Goal: Task Accomplishment & Management: Complete application form

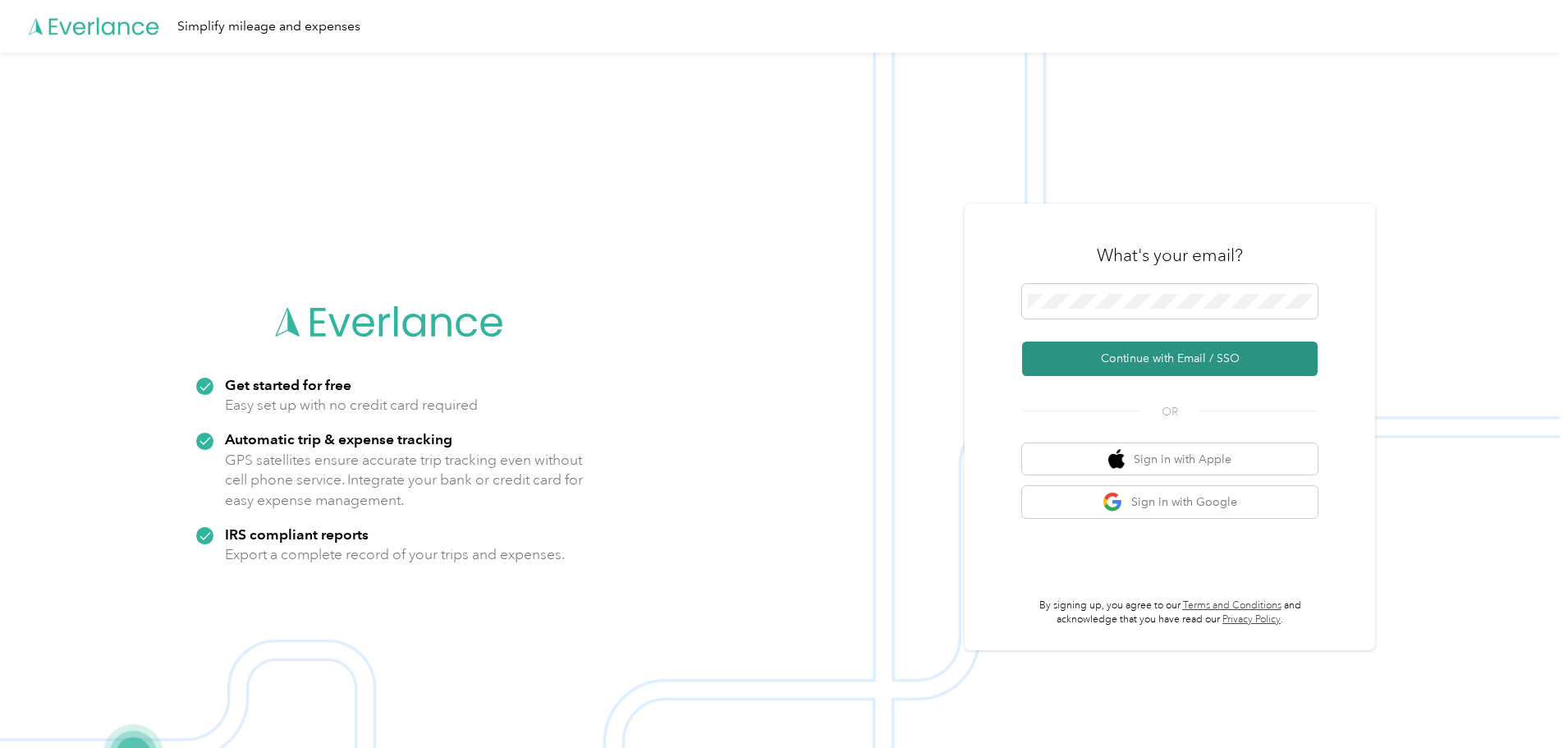
click at [1116, 361] on button "Continue with Email / SSO" at bounding box center [1170, 359] width 296 height 35
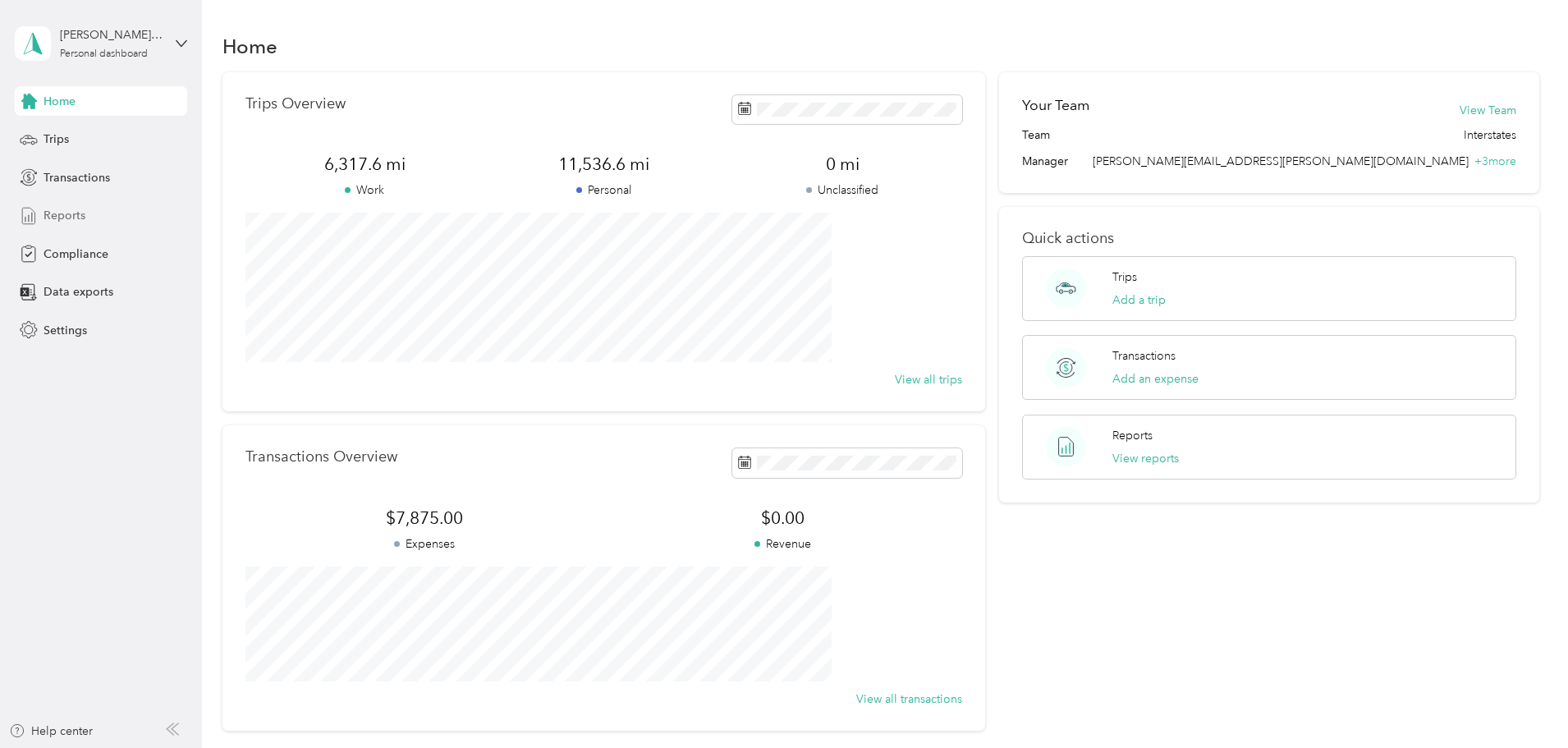
click at [72, 210] on span "Reports" at bounding box center [64, 216] width 42 height 17
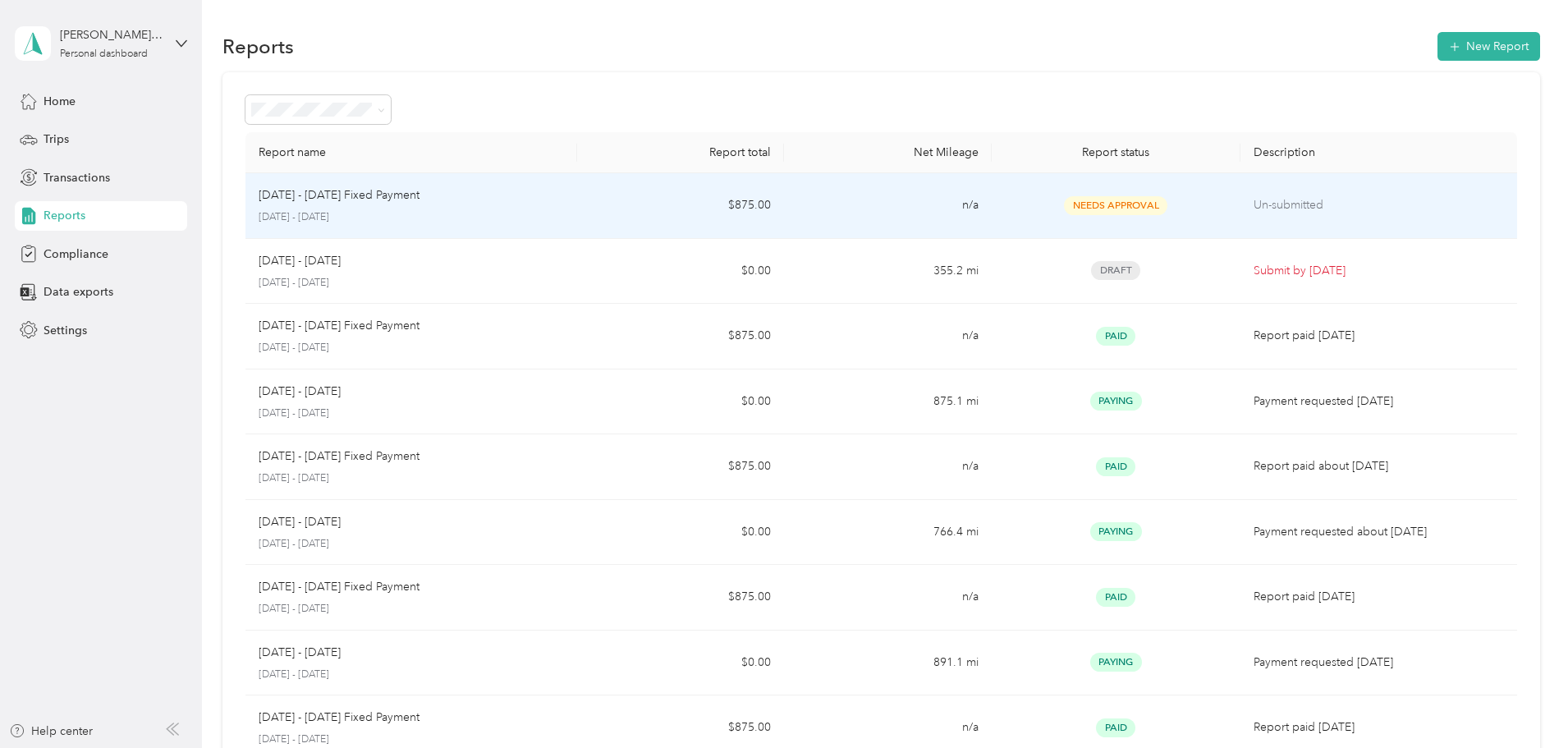
click at [419, 190] on p "[DATE] - [DATE] Fixed Payment" at bounding box center [338, 195] width 161 height 18
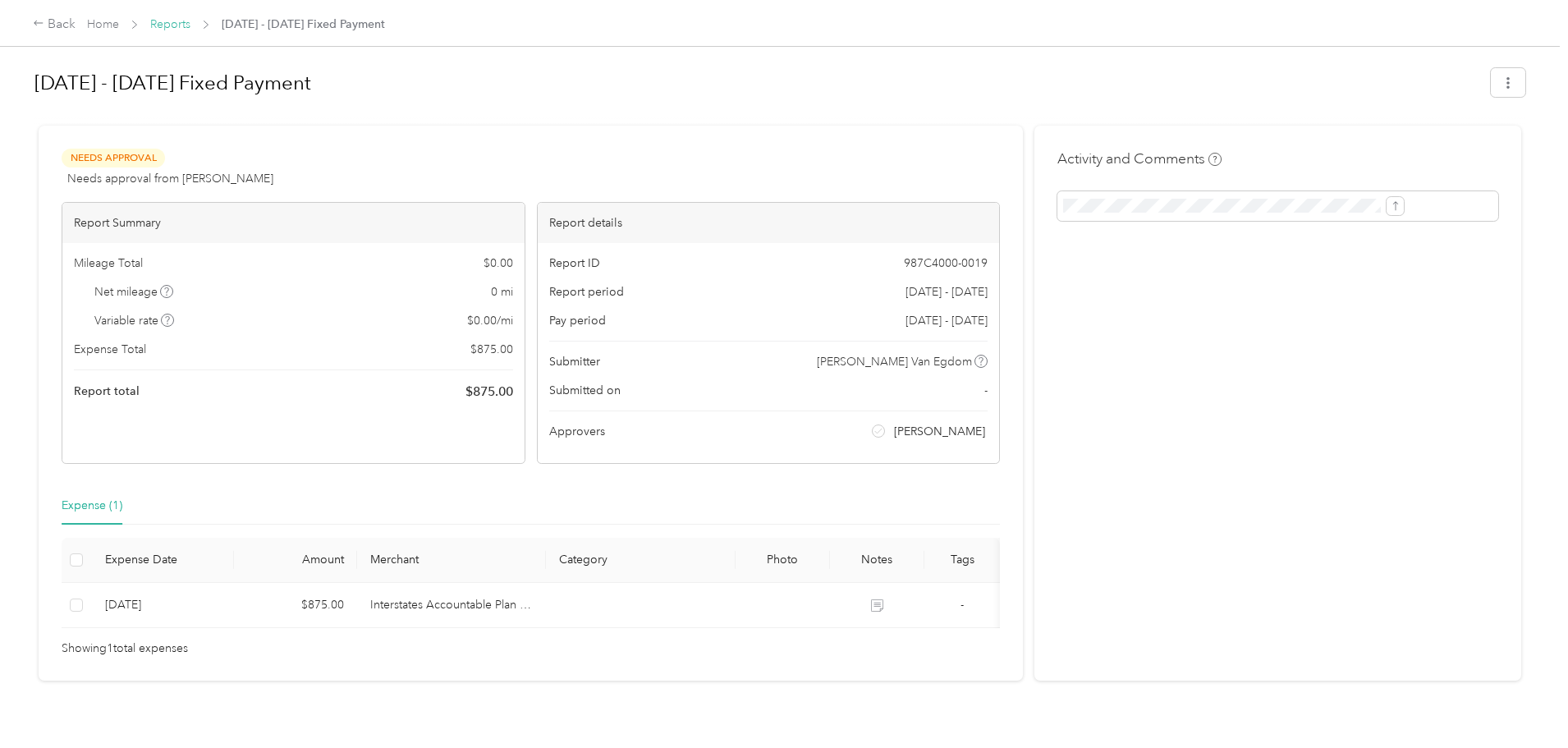
click at [190, 23] on link "Reports" at bounding box center [170, 24] width 40 height 14
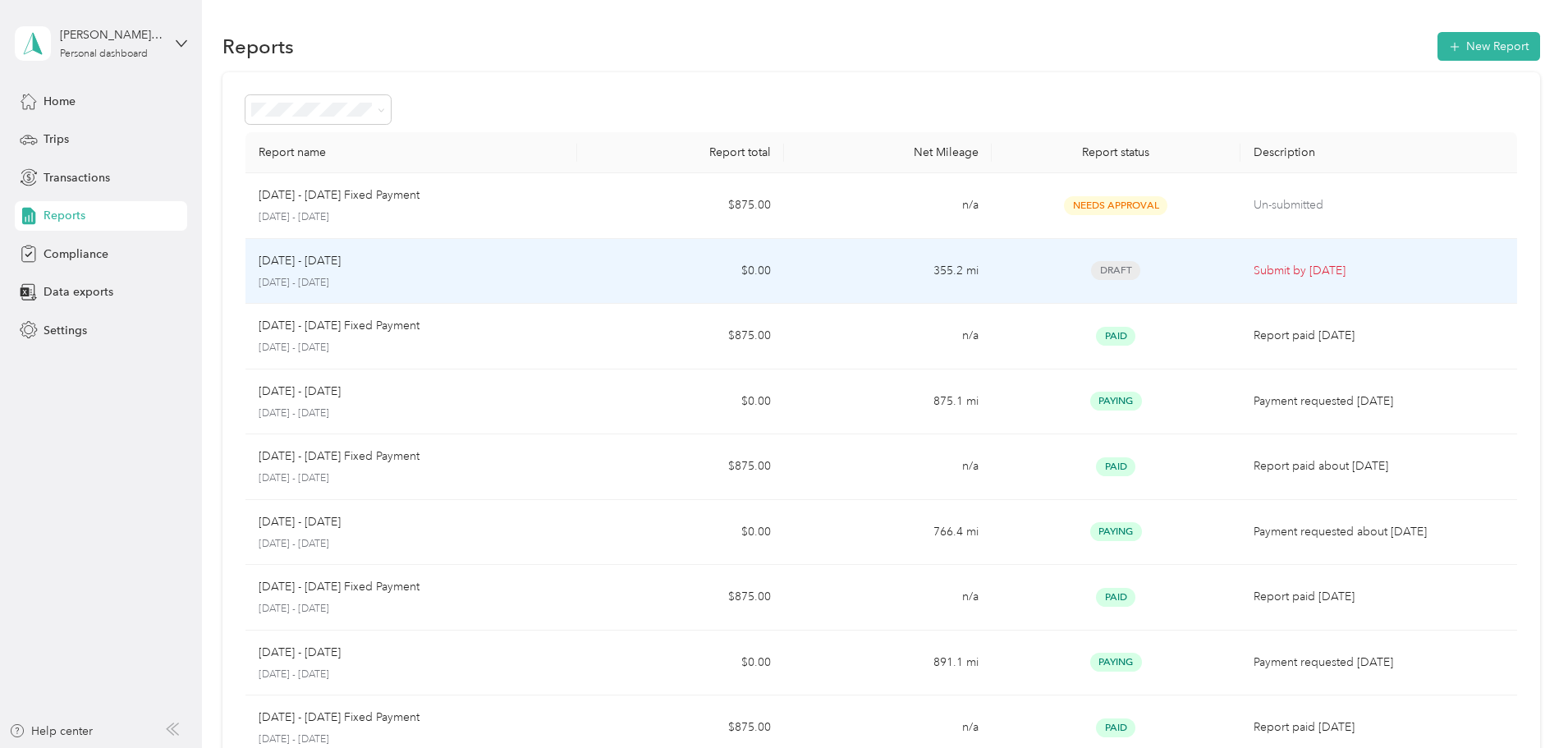
click at [341, 265] on p "[DATE] - [DATE]" at bounding box center [299, 261] width 82 height 18
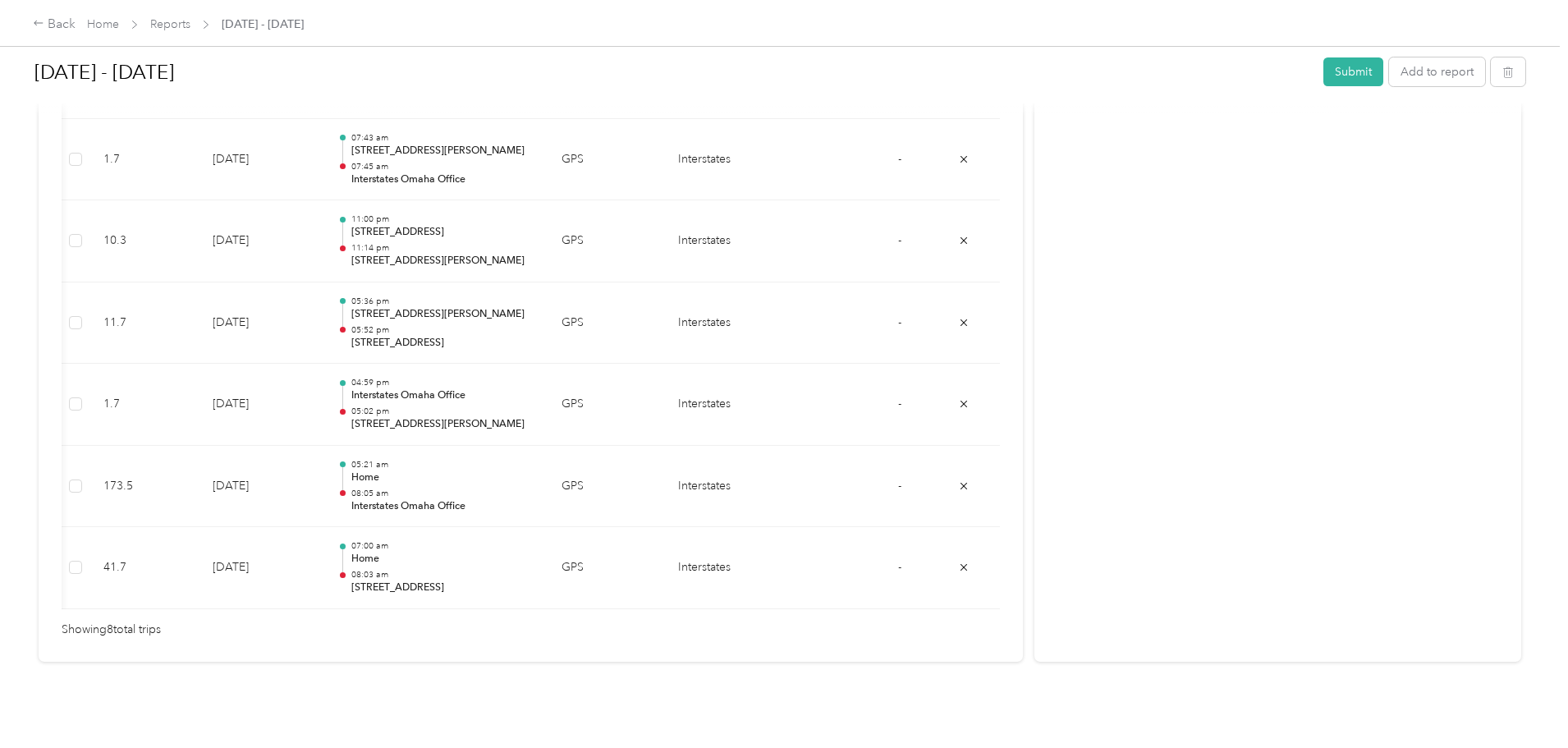
scroll to position [0, 22]
click at [190, 23] on link "Reports" at bounding box center [170, 24] width 40 height 14
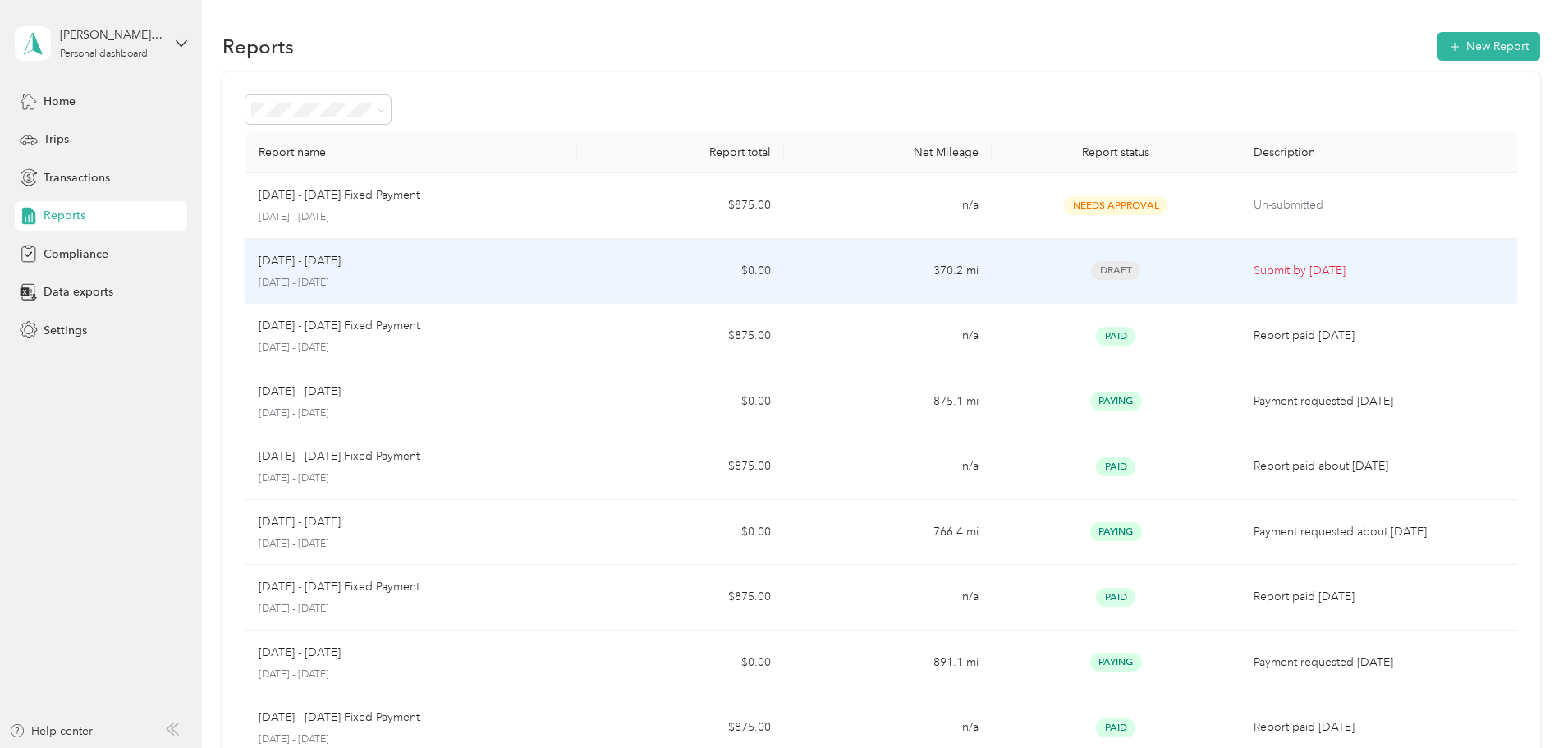
click at [381, 272] on div "[DATE] - [DATE] [DATE] - [DATE]" at bounding box center [410, 271] width 305 height 38
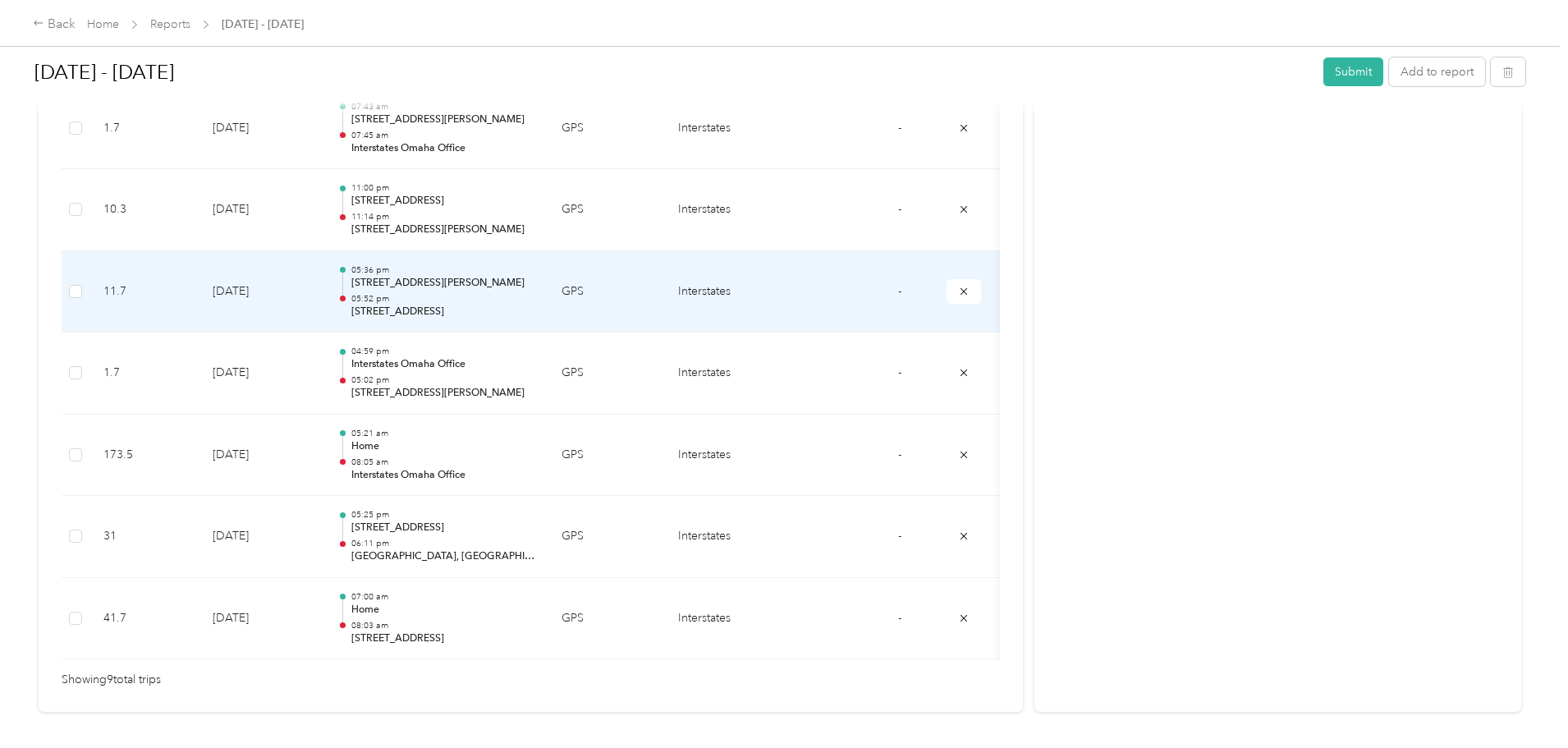
scroll to position [773, 0]
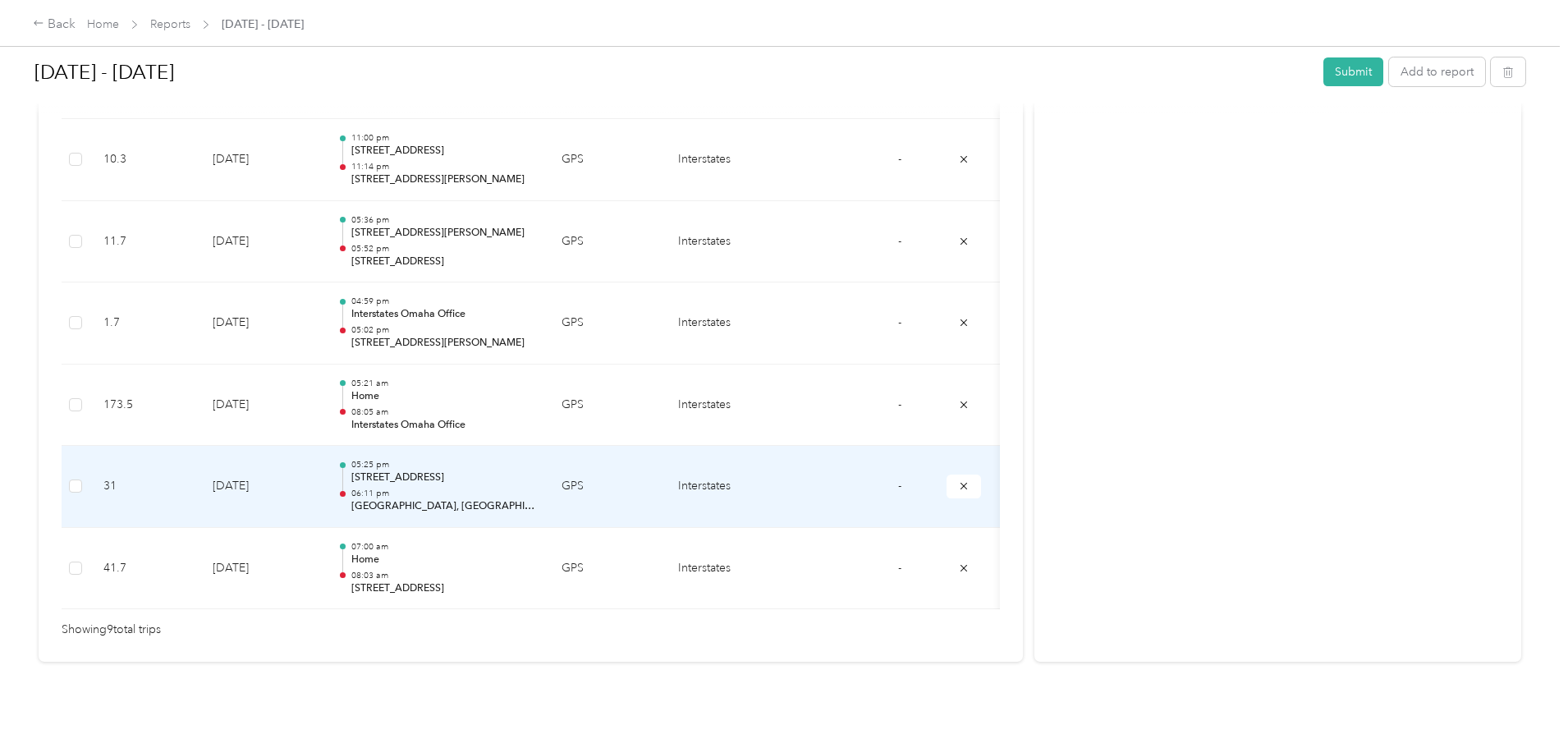
click at [199, 462] on td "31" at bounding box center [145, 487] width 110 height 82
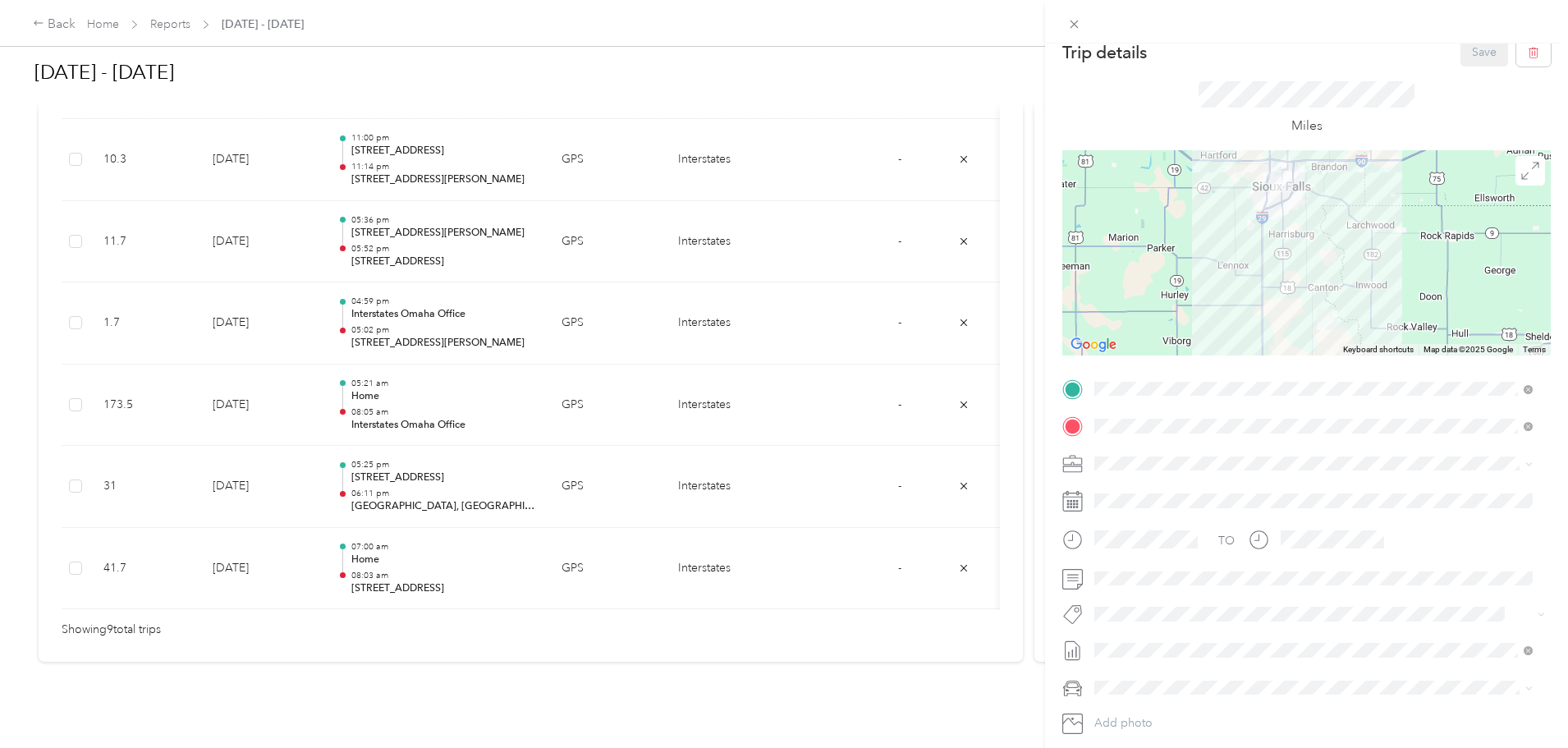
scroll to position [0, 0]
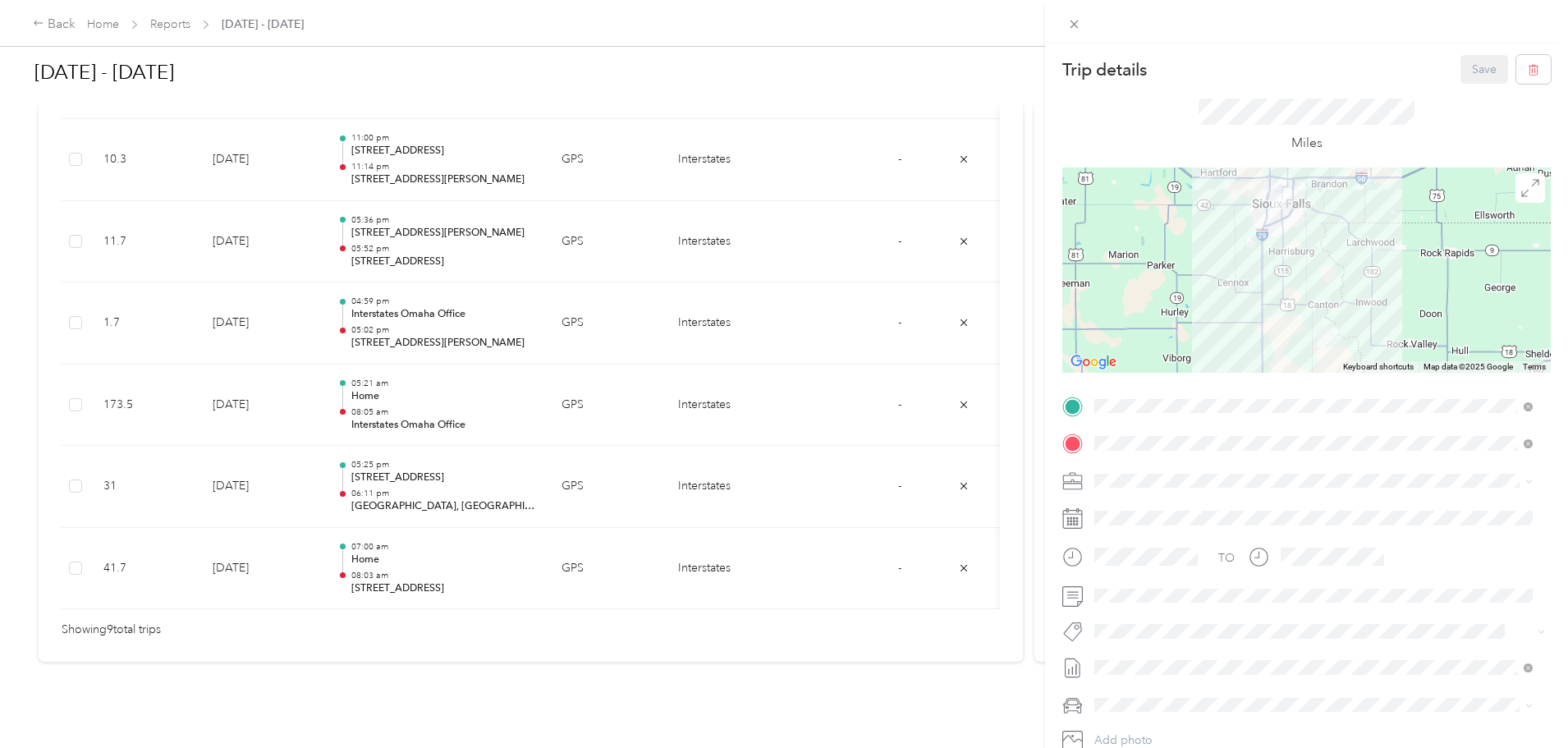
click at [110, 156] on div "Trip details Save This trip cannot be edited because it is either under review,…" at bounding box center [784, 374] width 1568 height 748
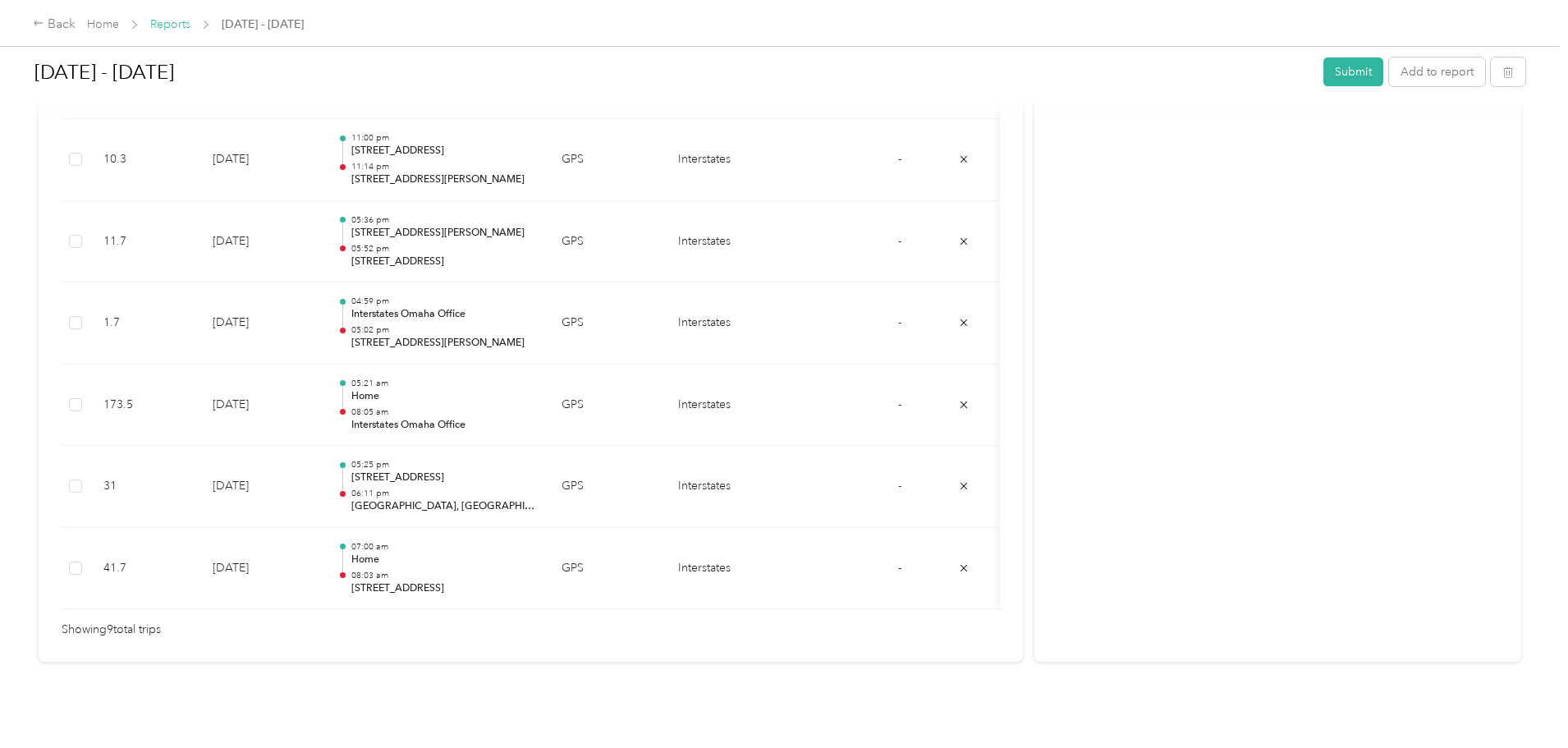
click at [190, 17] on span "Reports" at bounding box center [170, 24] width 40 height 17
click at [190, 28] on link "Reports" at bounding box center [170, 24] width 40 height 14
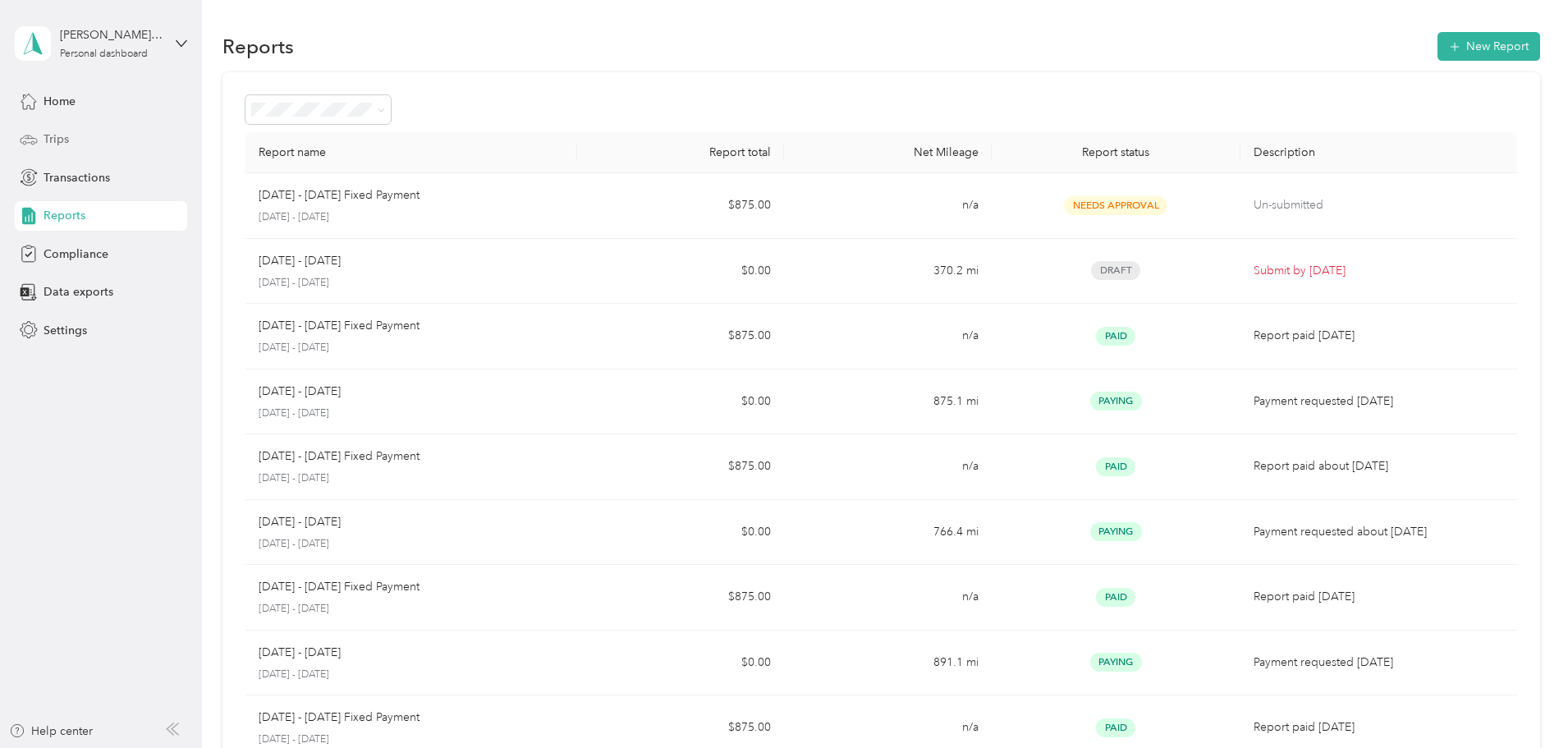
click at [70, 137] on div "Trips" at bounding box center [101, 140] width 172 height 30
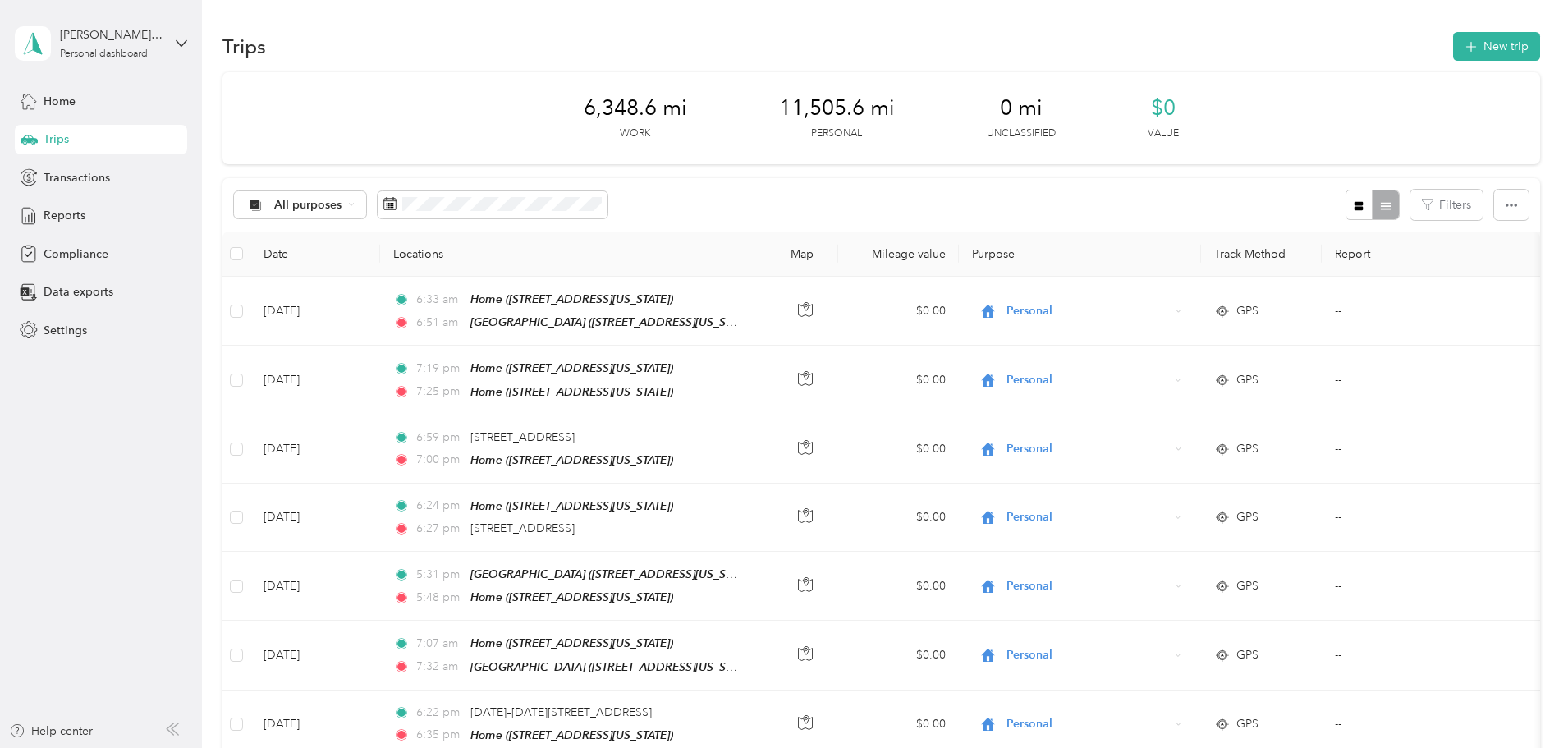
click at [1345, 206] on div at bounding box center [1371, 204] width 53 height 30
click at [1453, 43] on button "New trip" at bounding box center [1497, 46] width 87 height 29
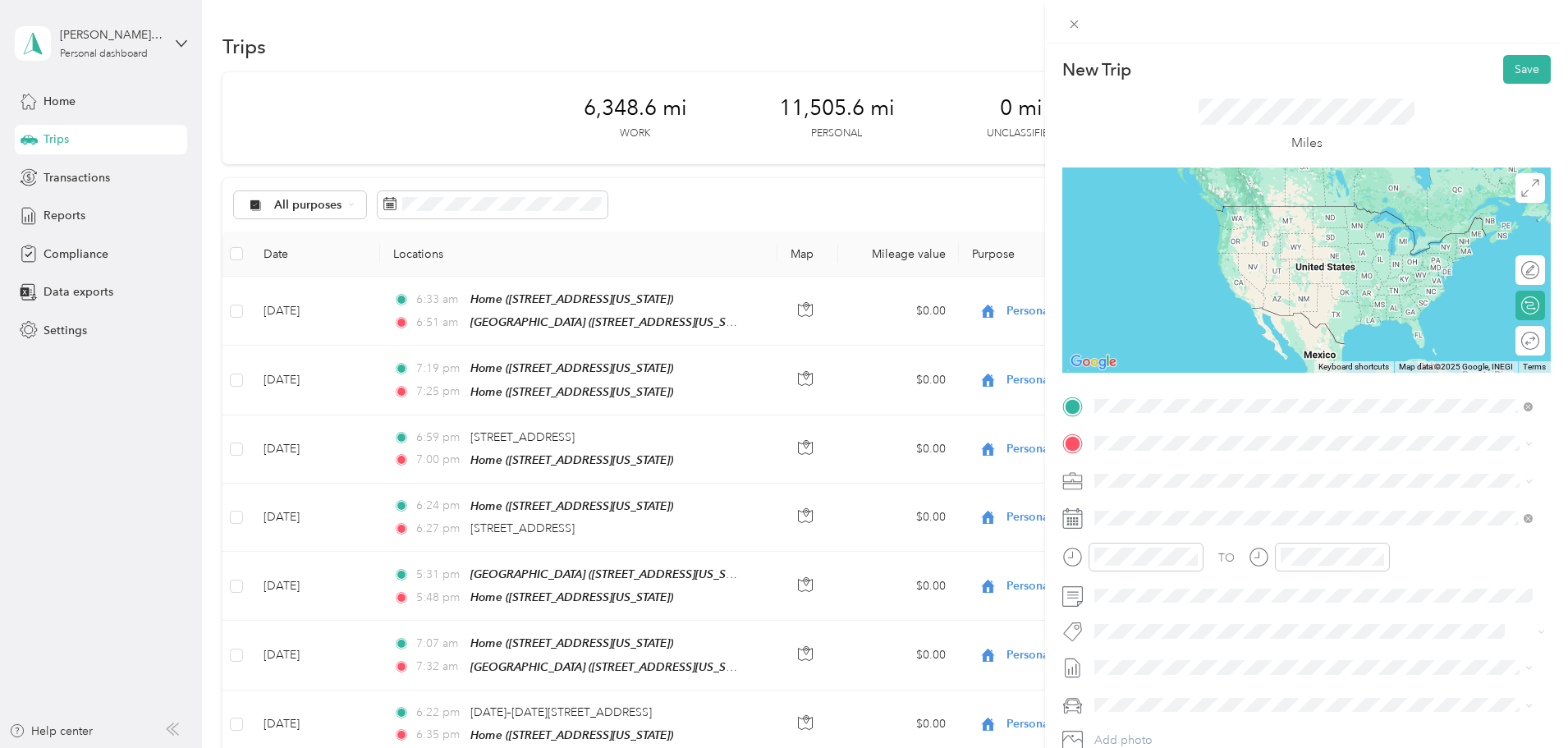
click at [1231, 465] on span "[STREET_ADDRESS][US_STATE]" at bounding box center [1207, 465] width 164 height 15
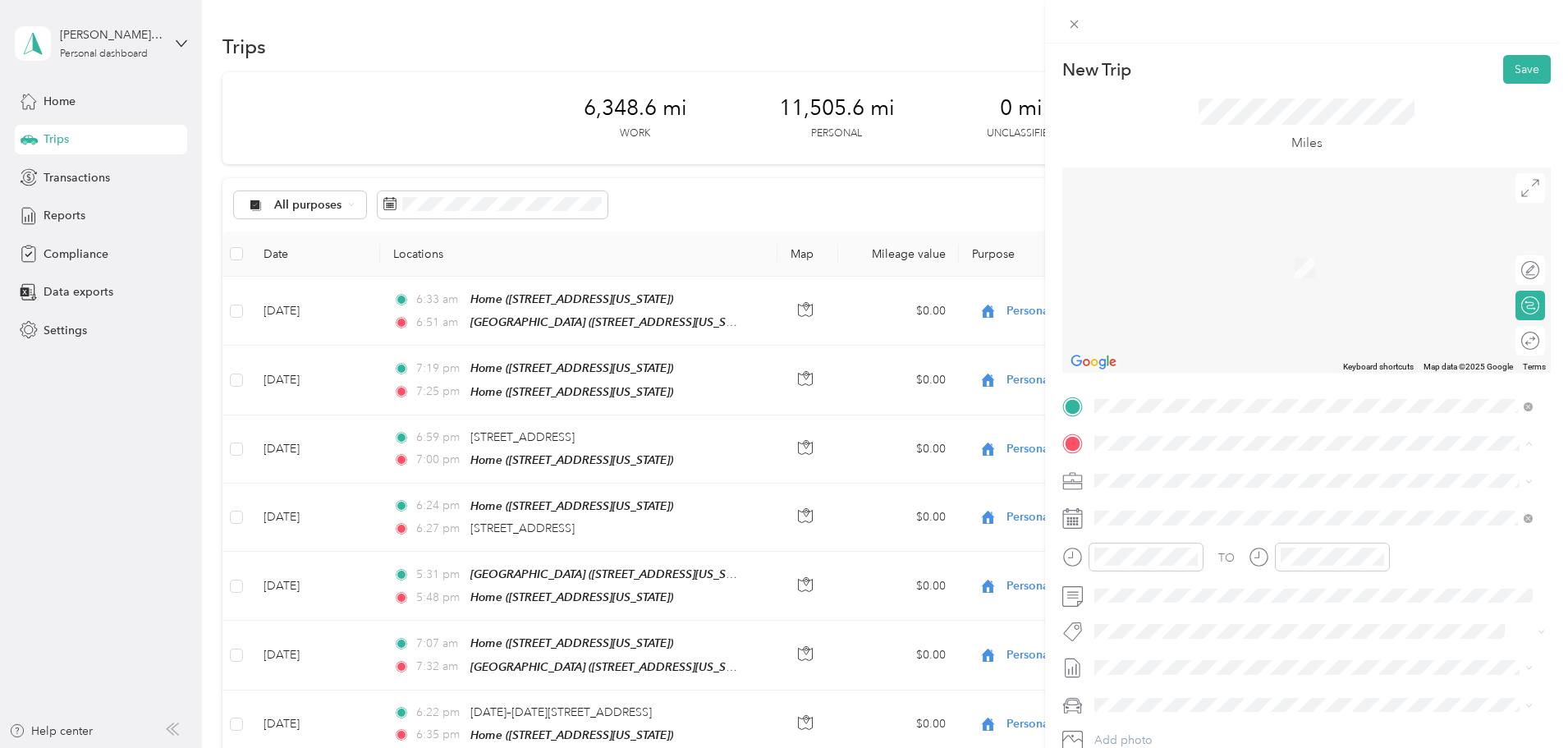
click at [1165, 515] on div "Home [STREET_ADDRESS][US_STATE]" at bounding box center [1207, 518] width 164 height 35
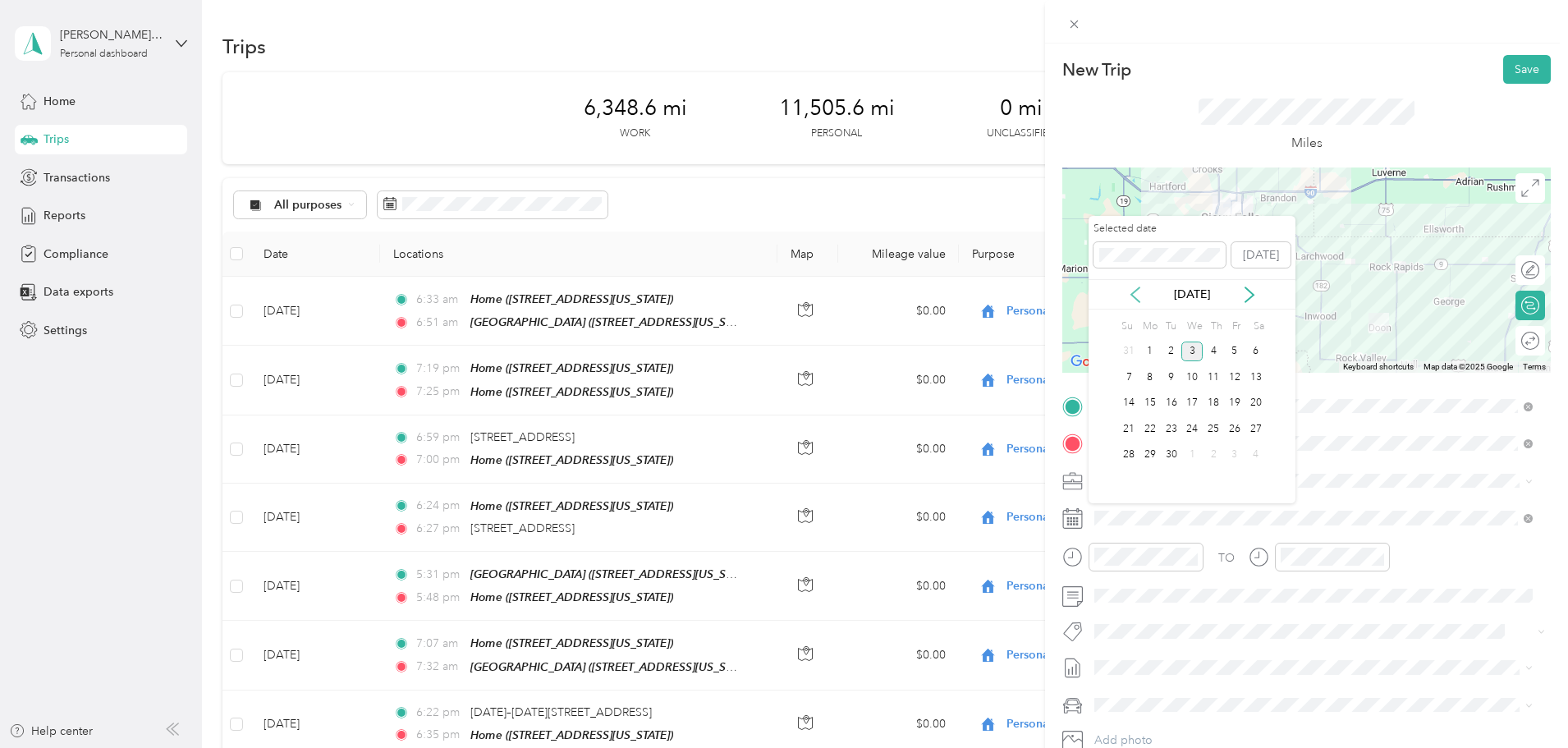
click at [1132, 297] on icon at bounding box center [1135, 295] width 17 height 17
click at [1212, 379] on div "7" at bounding box center [1213, 377] width 22 height 21
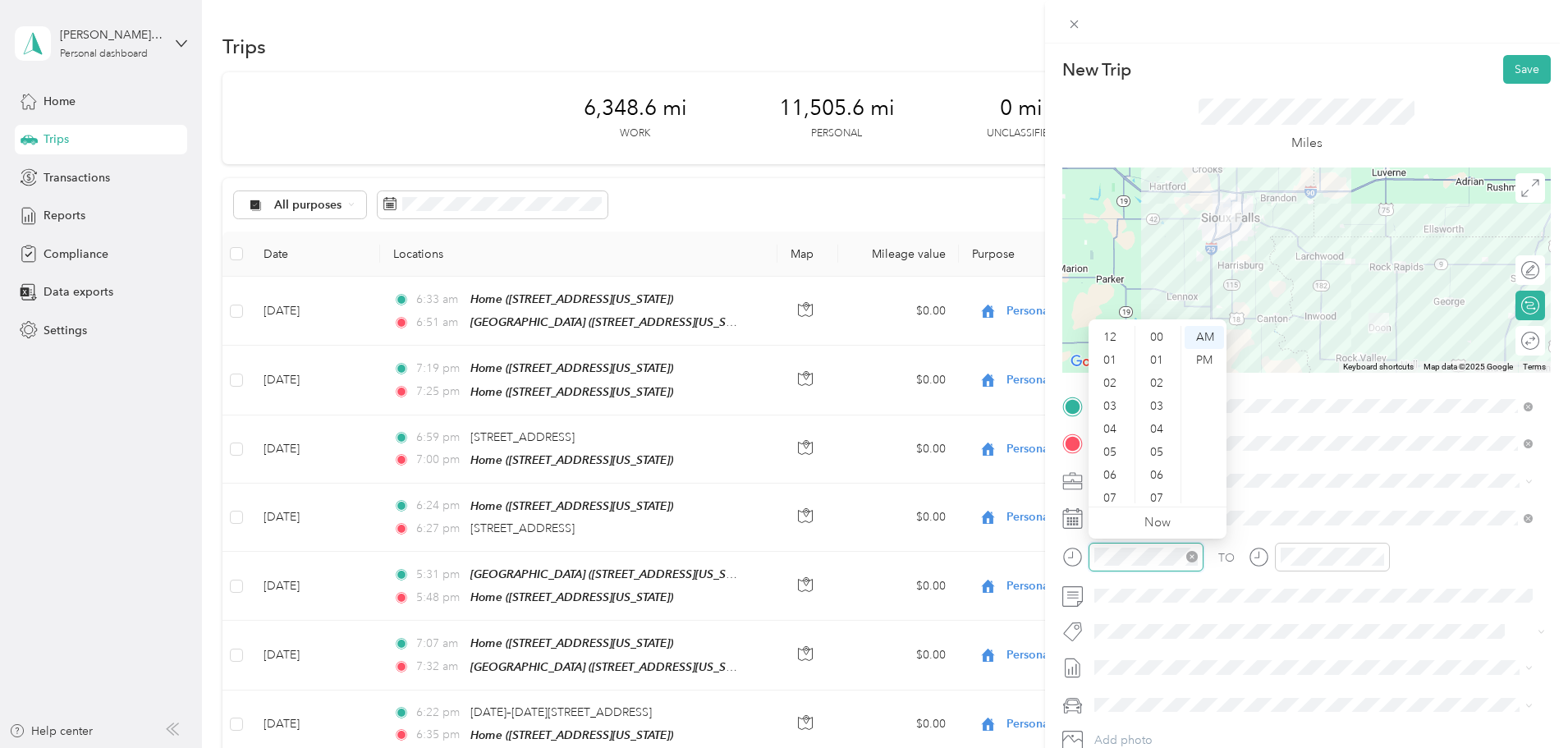
scroll to position [98, 0]
click at [1107, 357] on div "05" at bounding box center [1111, 354] width 39 height 23
click at [1159, 433] on div "25" at bounding box center [1158, 439] width 39 height 23
click at [1204, 355] on div "PM" at bounding box center [1204, 360] width 39 height 23
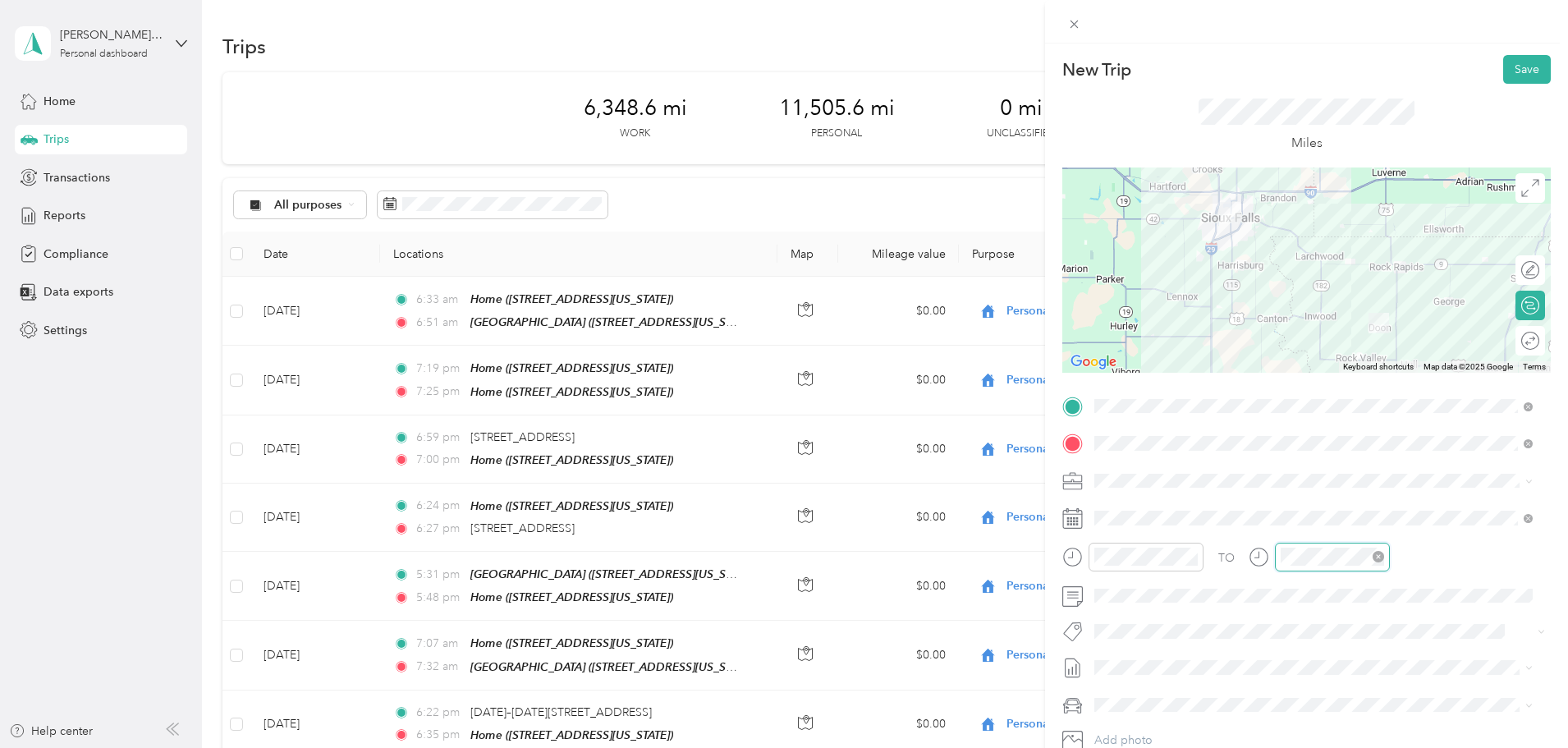
scroll to position [391, 0]
click at [1295, 379] on div "06" at bounding box center [1298, 377] width 39 height 23
click at [1341, 440] on div "25" at bounding box center [1344, 439] width 39 height 23
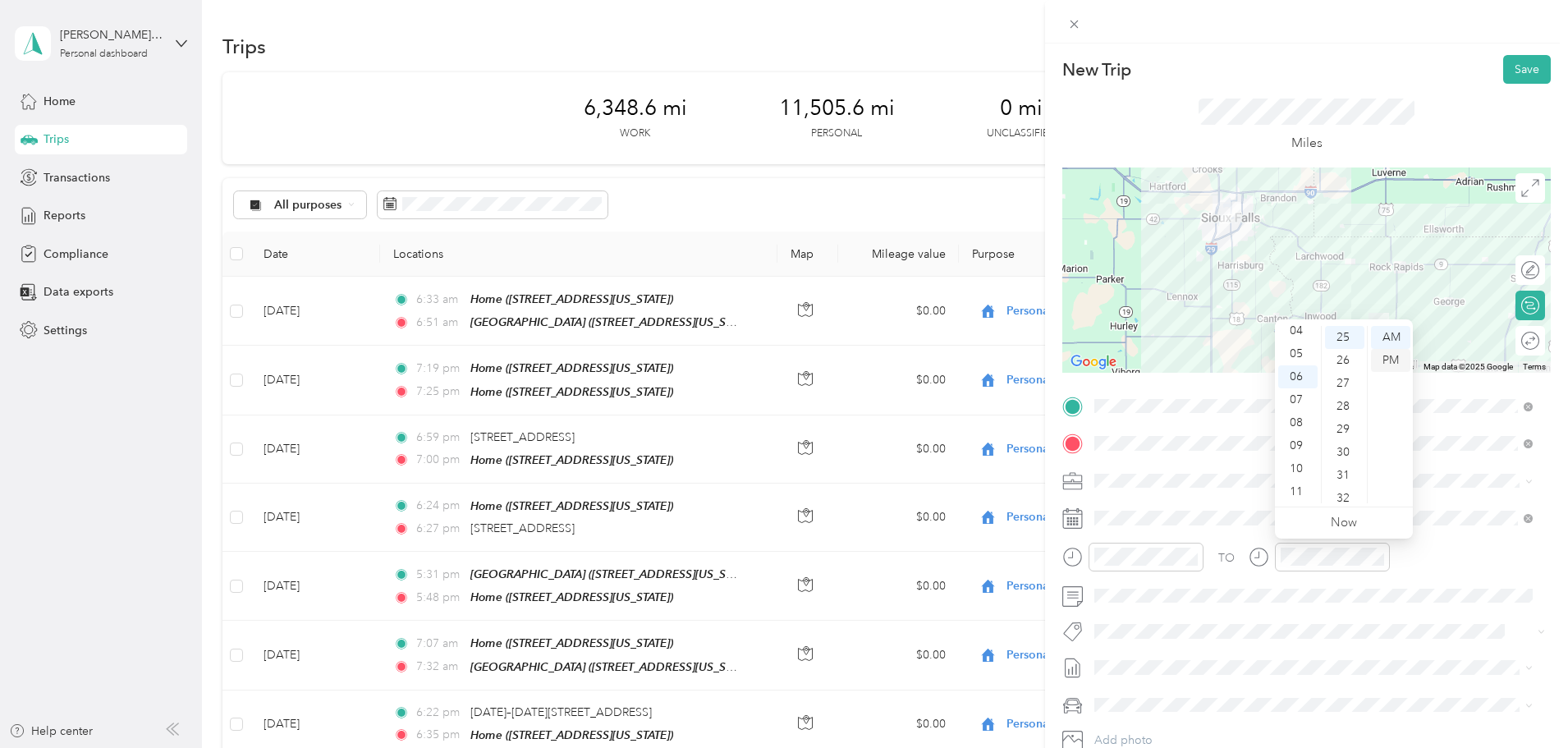
click at [1385, 357] on div "PM" at bounding box center [1391, 360] width 39 height 23
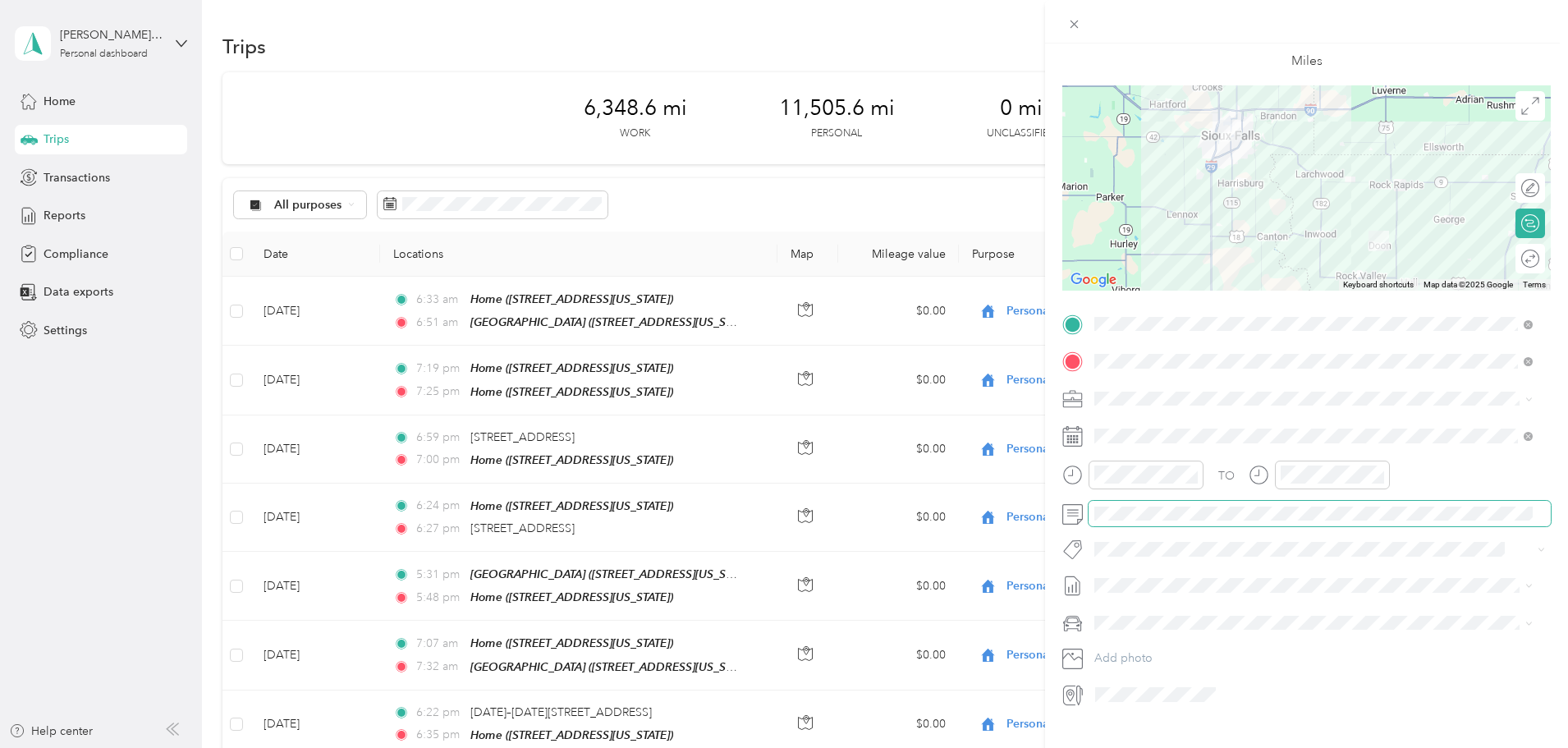
scroll to position [114, 0]
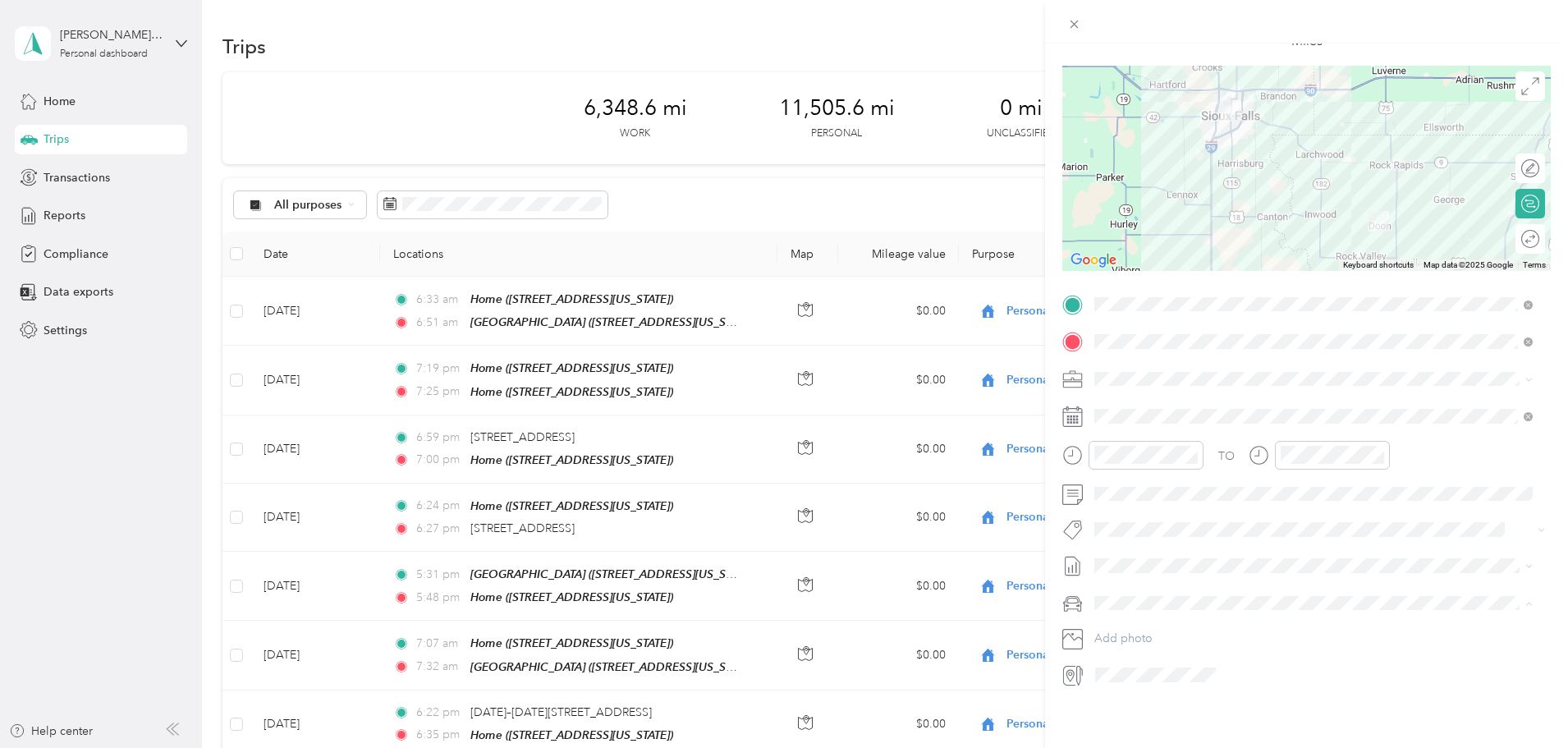
click at [1140, 617] on span "Chevy Impala" at bounding box center [1135, 619] width 70 height 14
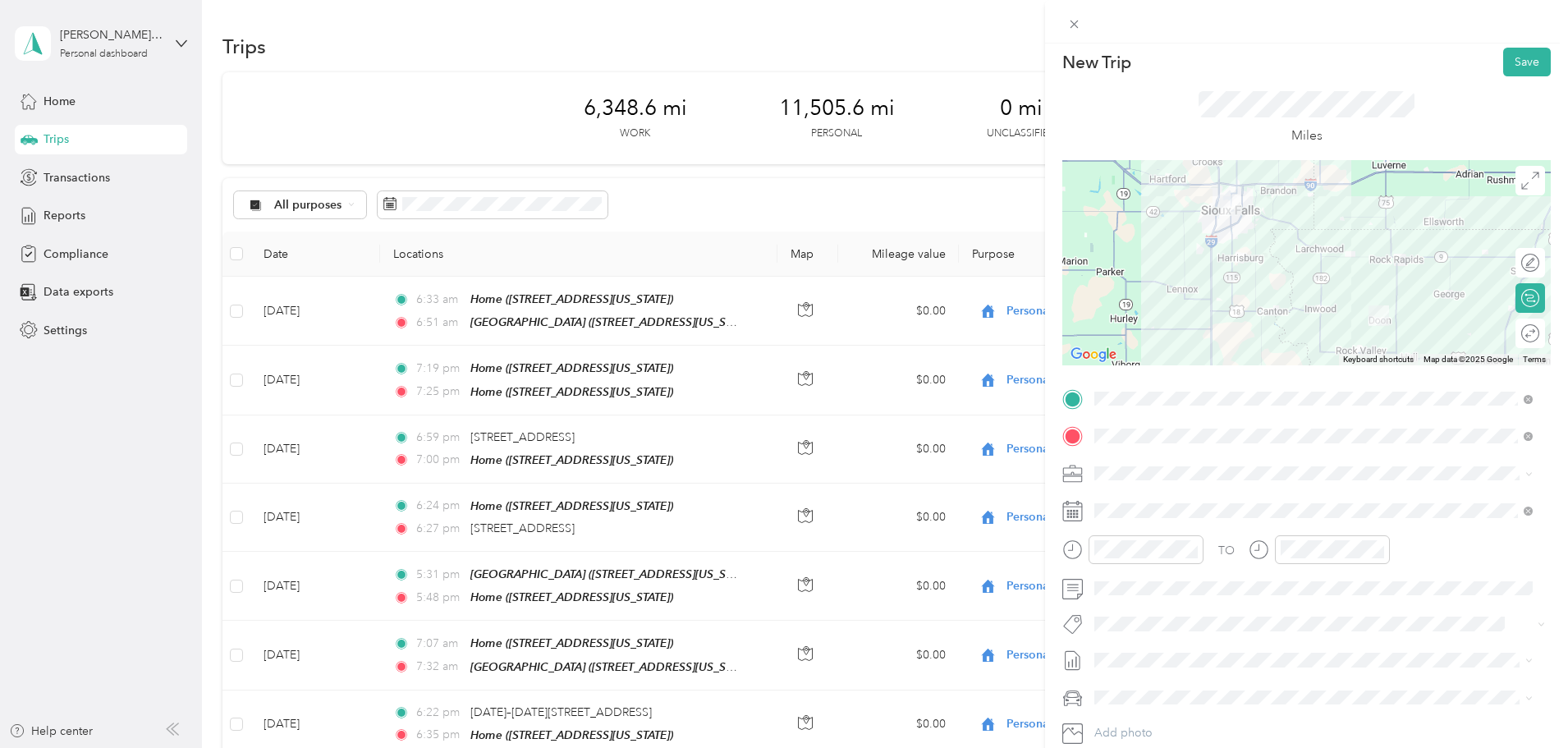
scroll to position [0, 0]
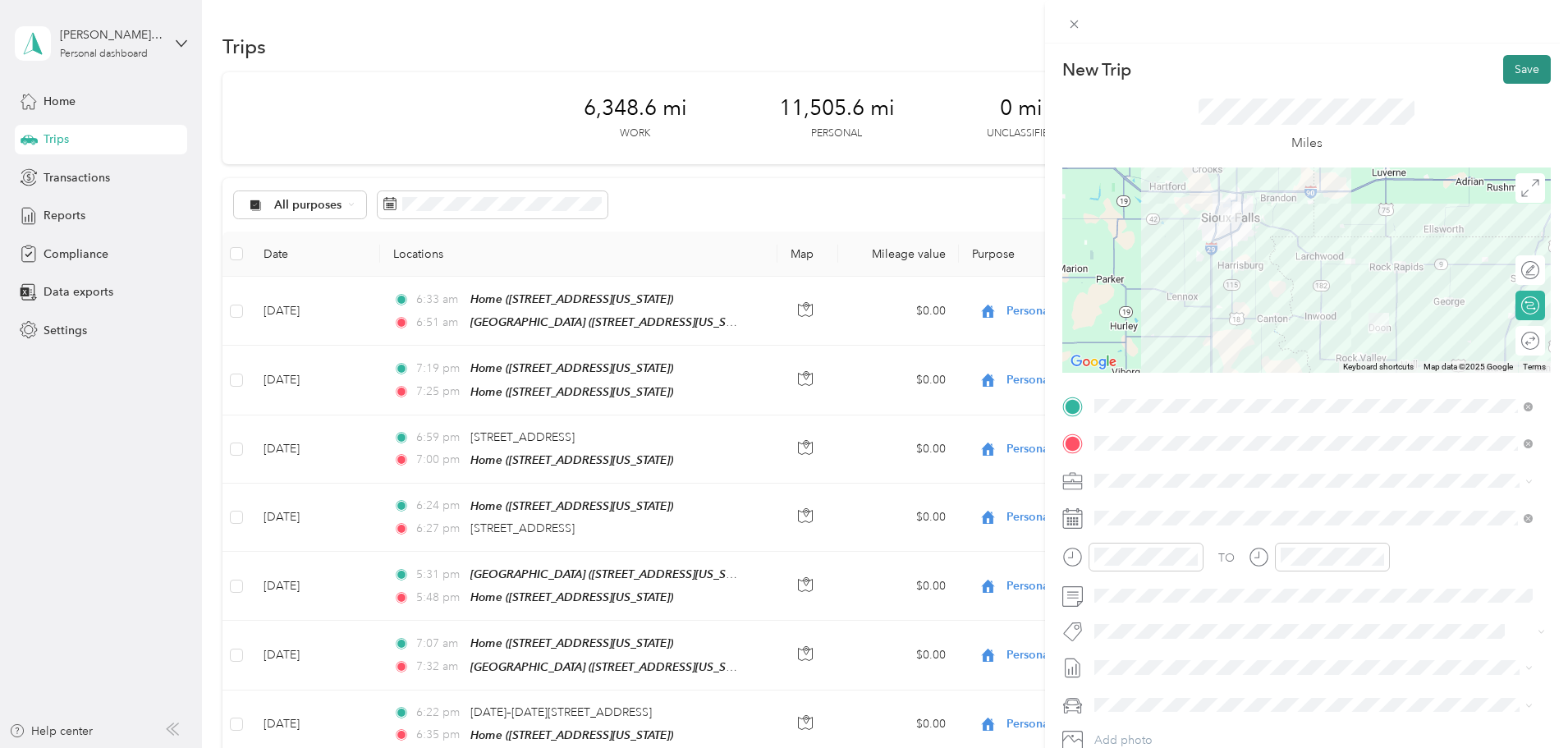
click at [1509, 66] on button "Save" at bounding box center [1527, 69] width 48 height 29
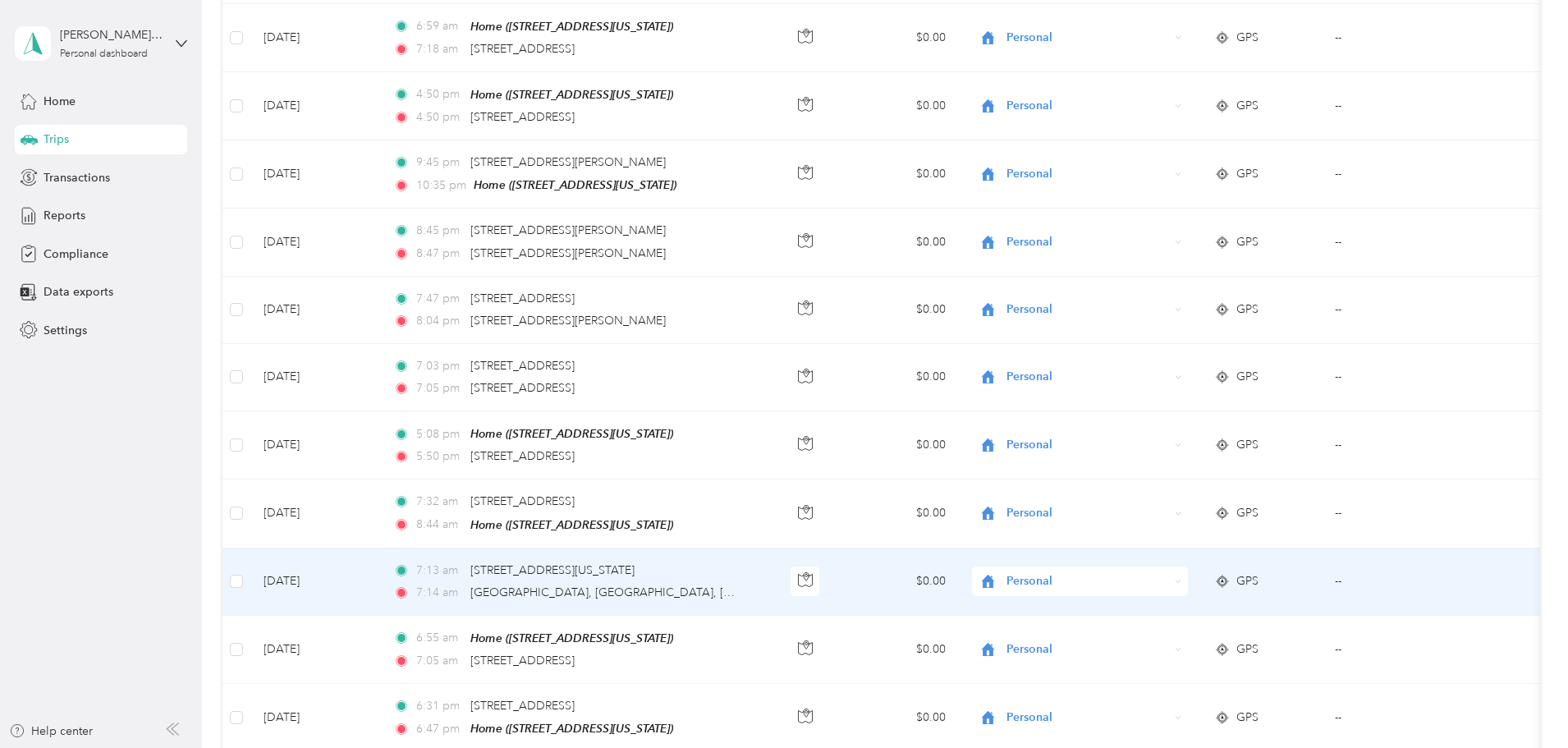
scroll to position [1514, 0]
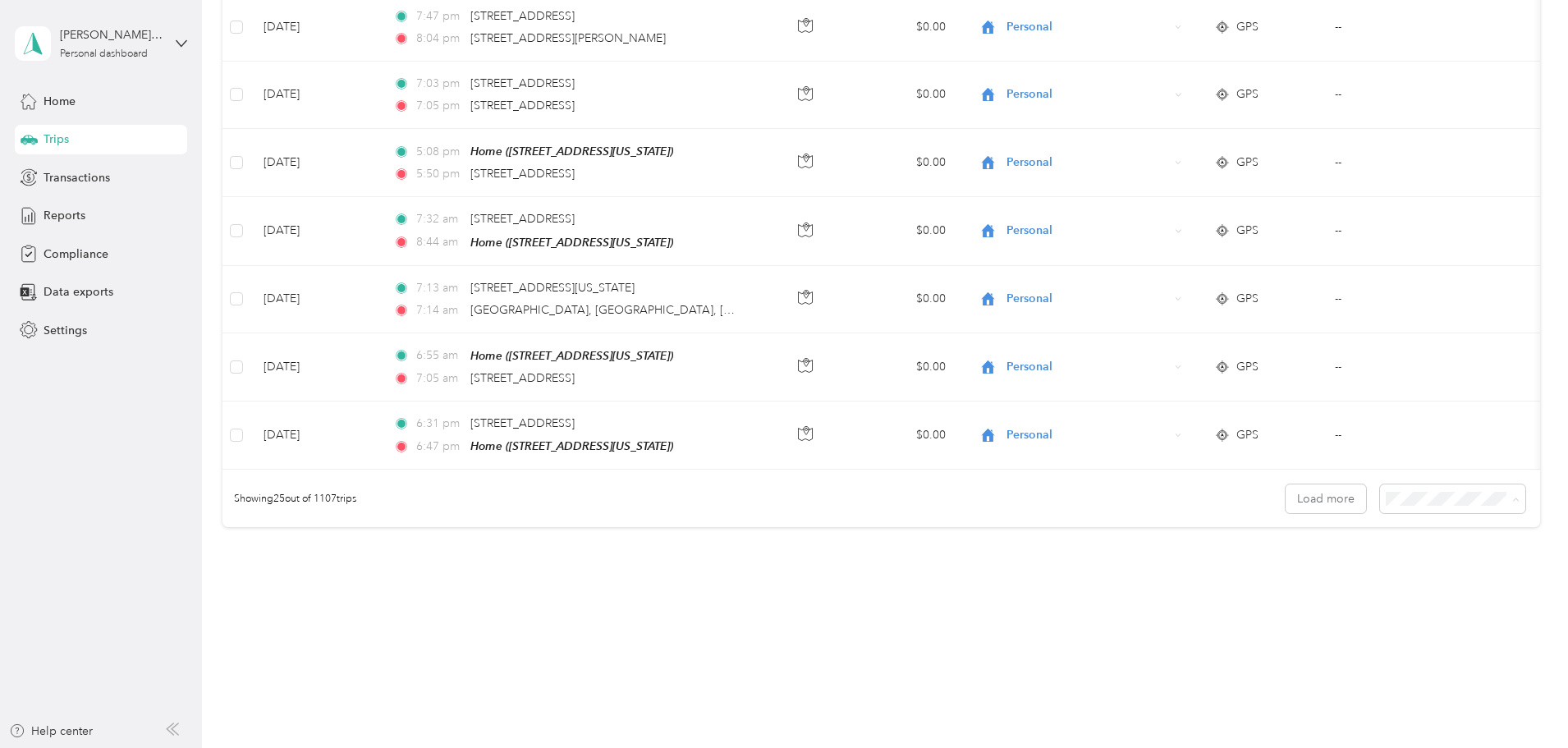
click at [1292, 574] on span "100 per load" at bounding box center [1311, 580] width 67 height 14
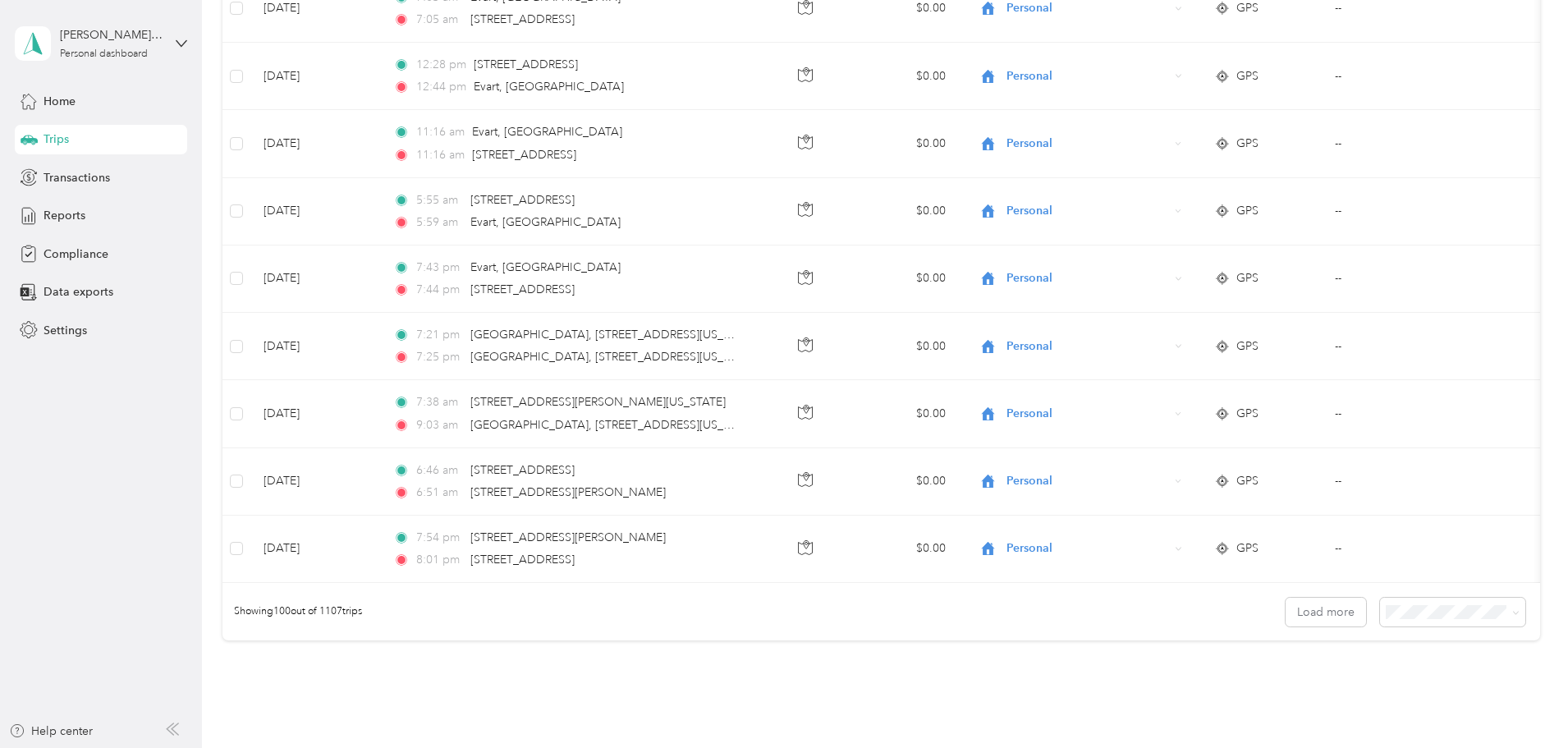
scroll to position [6581, 0]
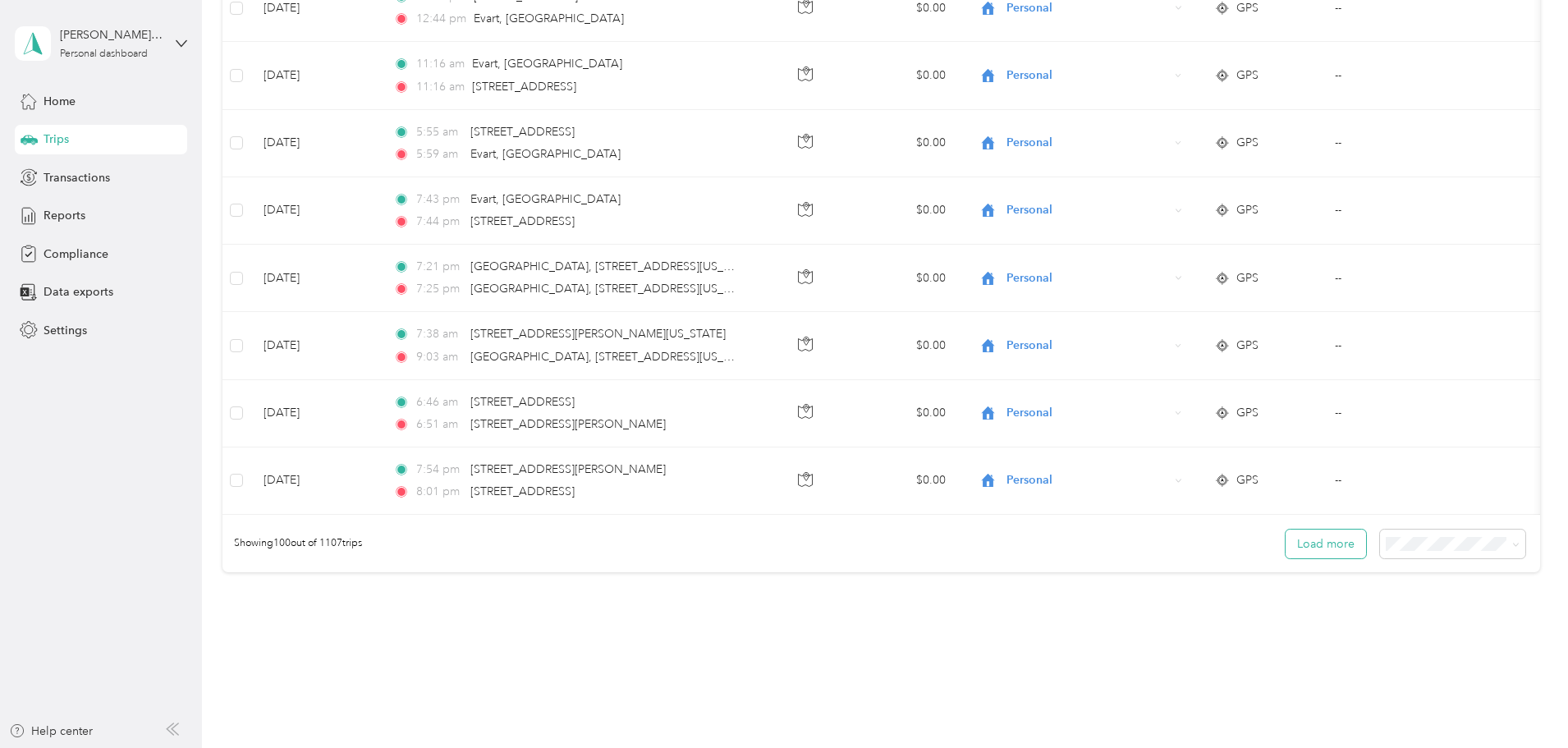
click at [1286, 530] on button "Load more" at bounding box center [1326, 544] width 81 height 29
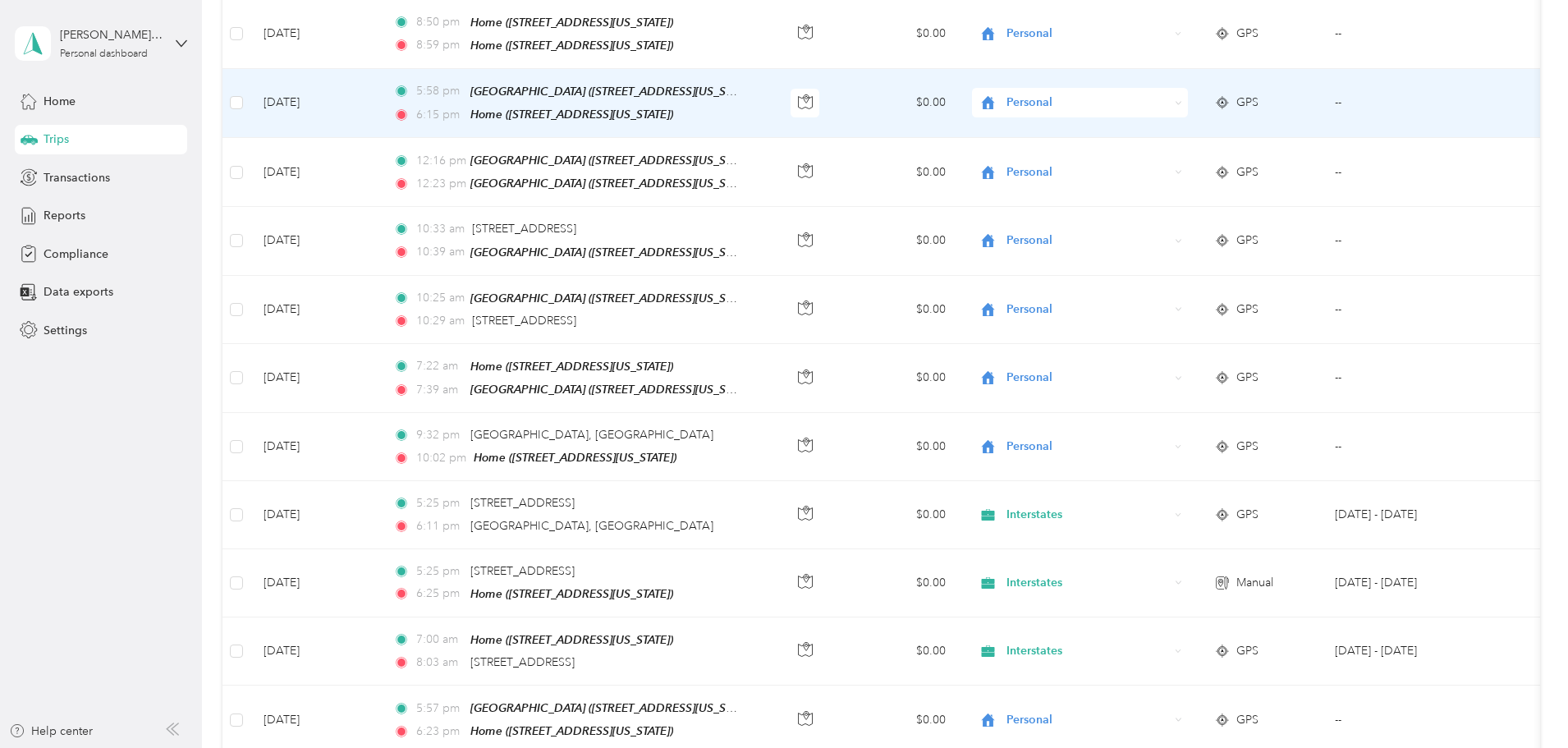
scroll to position [7894, 0]
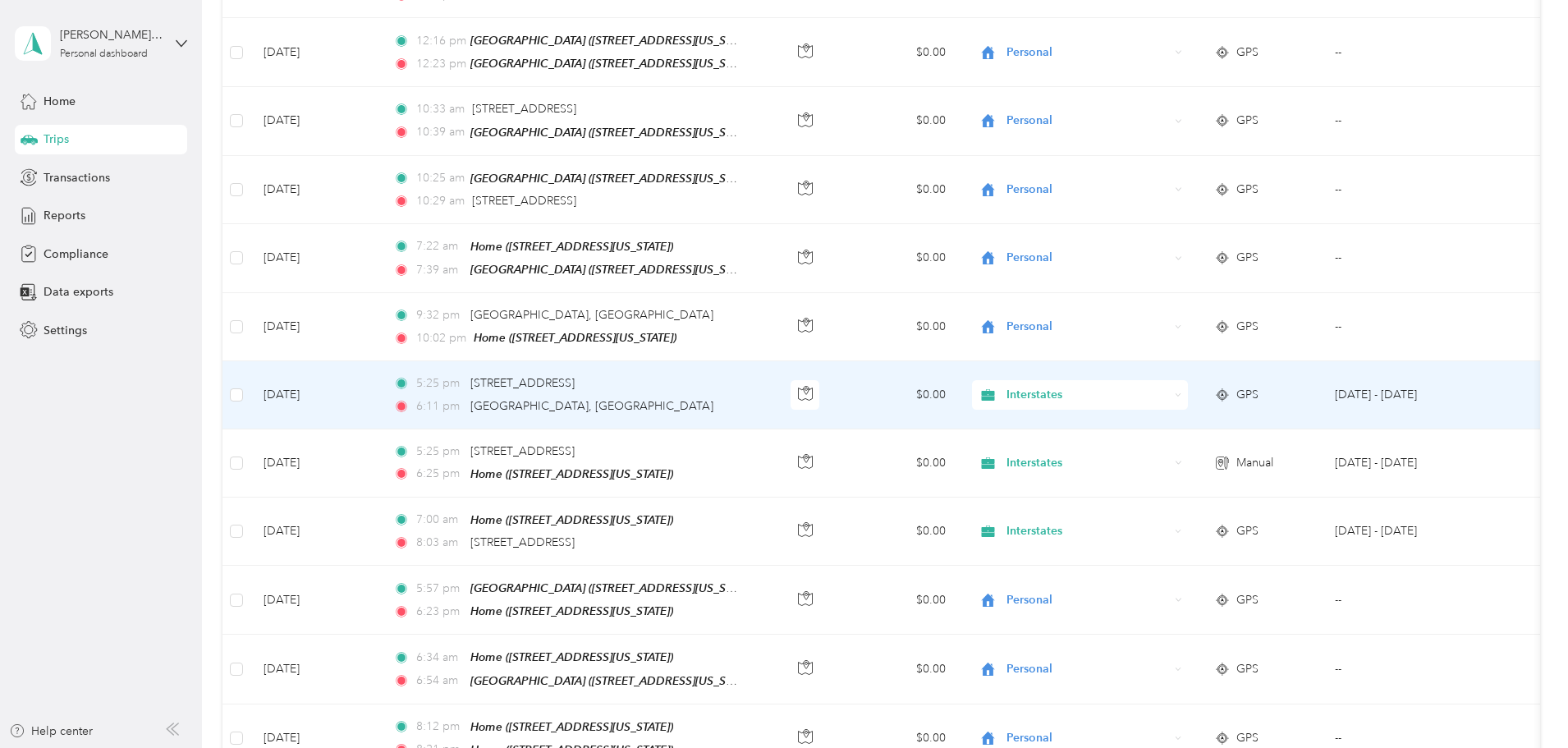
click at [1188, 380] on div "Interstates" at bounding box center [1080, 395] width 216 height 30
click at [1101, 378] on span "Personal" at bounding box center [1161, 377] width 152 height 17
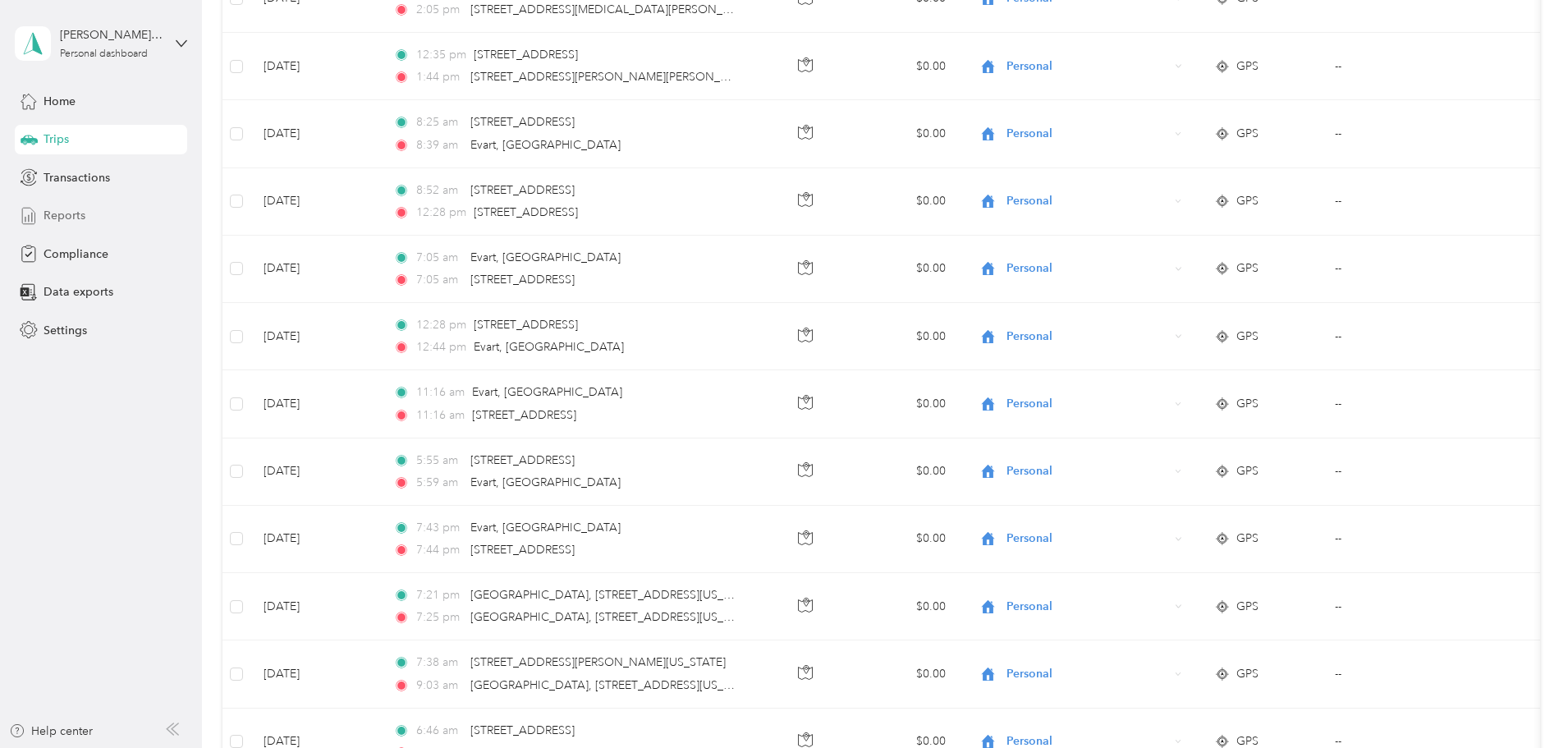
click at [51, 219] on span "Reports" at bounding box center [64, 216] width 42 height 17
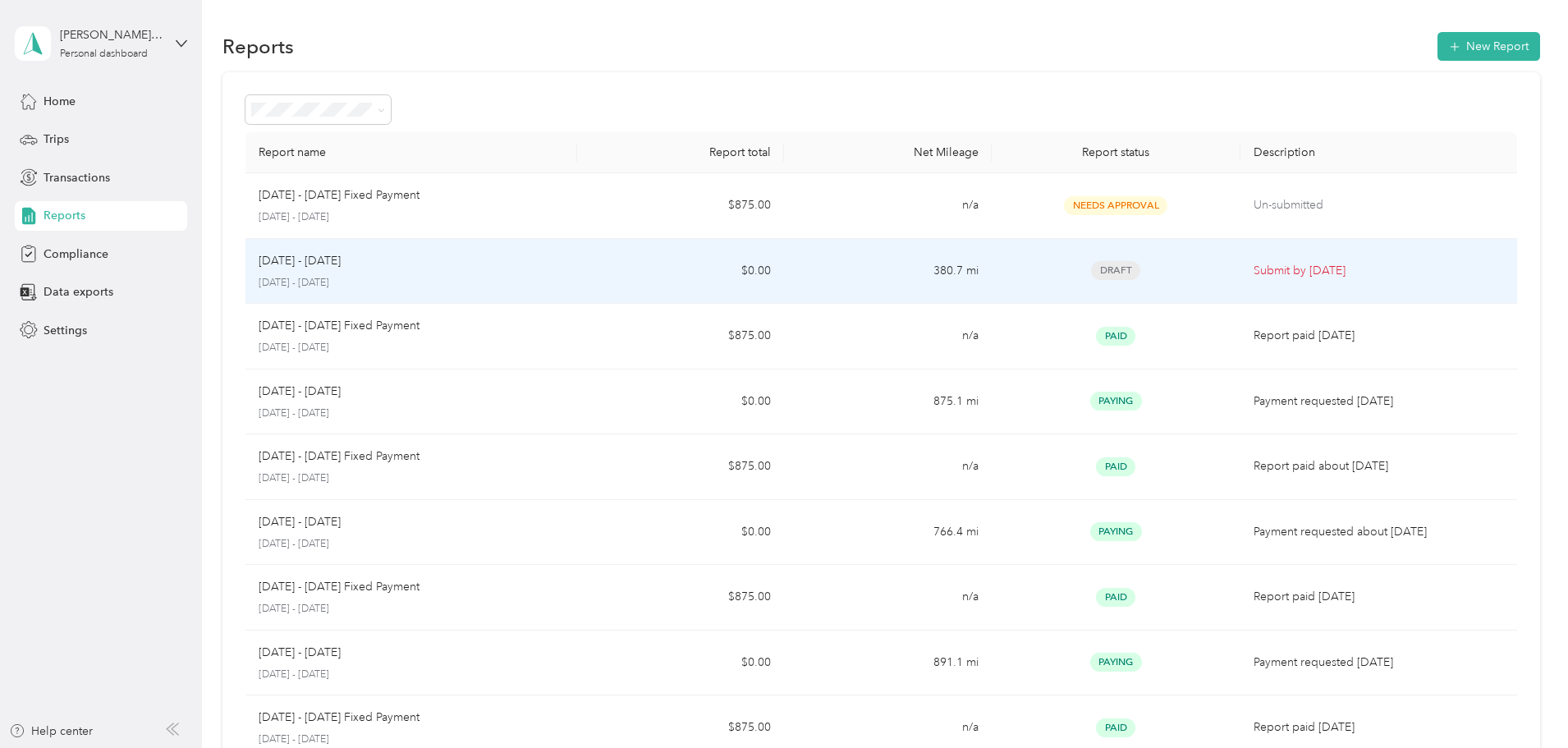
click at [678, 270] on td "$0.00" at bounding box center [681, 272] width 207 height 66
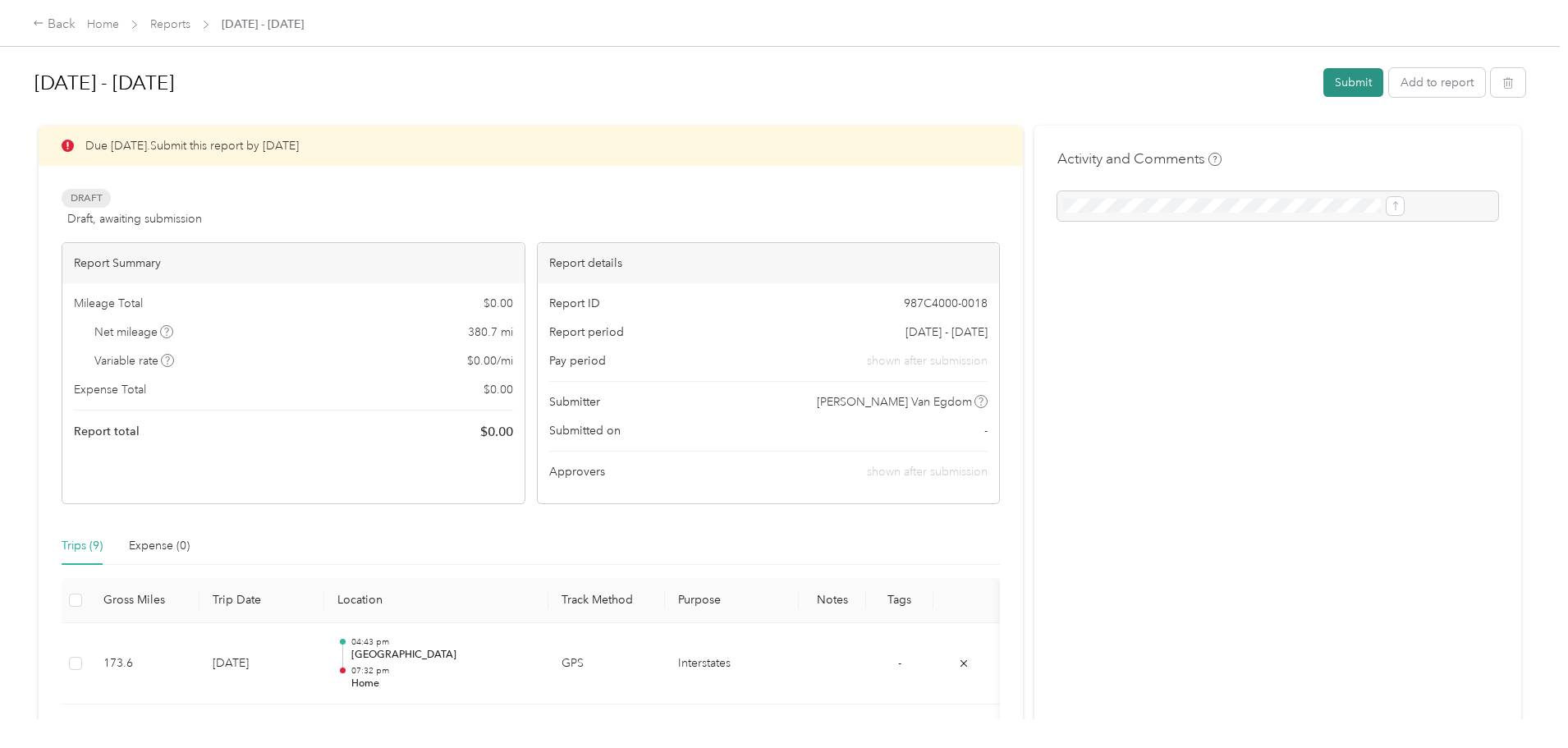
click at [1324, 83] on button "Submit" at bounding box center [1353, 82] width 60 height 29
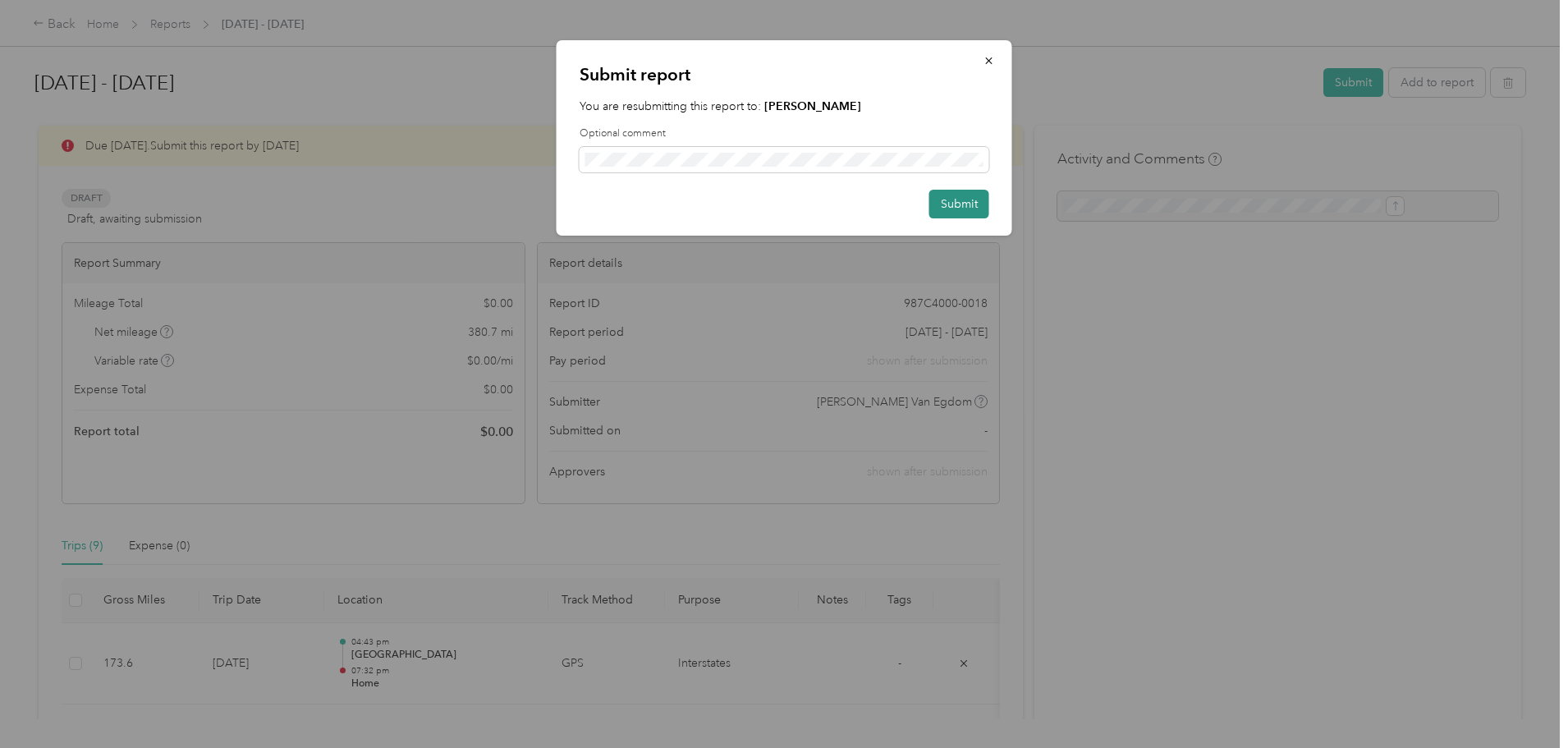
click at [952, 207] on button "Submit" at bounding box center [959, 204] width 60 height 29
